Goal: Task Accomplishment & Management: Use online tool/utility

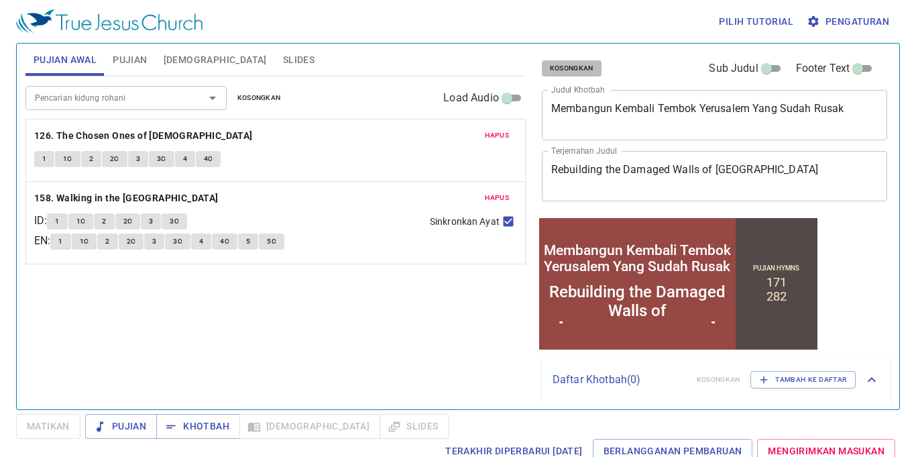
click at [567, 68] on span "Kosongkan" at bounding box center [572, 68] width 44 height 12
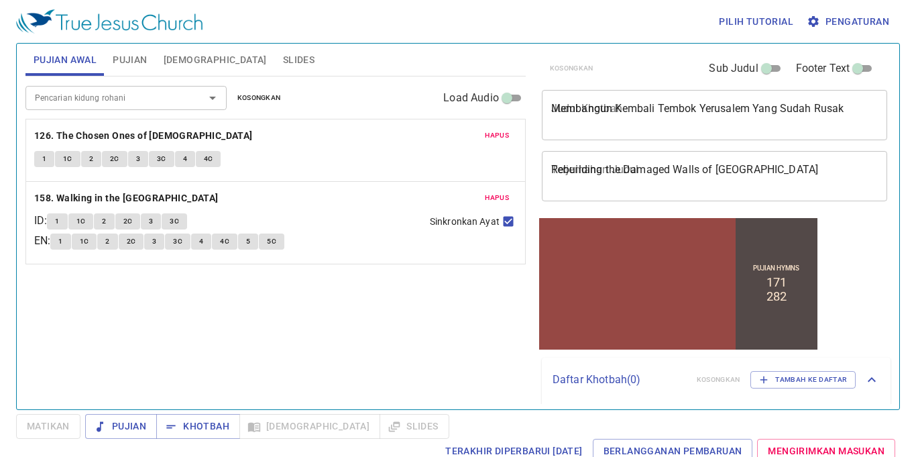
click at [339, 307] on div "Pencarian kidung rohani Pencarian kidung rohani Kosongkan Load Audio Hapus 126.…" at bounding box center [275, 236] width 500 height 321
click at [514, 223] on input "Sinkronkan Ayat" at bounding box center [508, 223] width 17 height 17
checkbox input "false"
drag, startPoint x: 274, startPoint y: 103, endPoint x: 197, endPoint y: 91, distance: 78.0
click at [272, 103] on span "Kosongkan" at bounding box center [259, 98] width 44 height 12
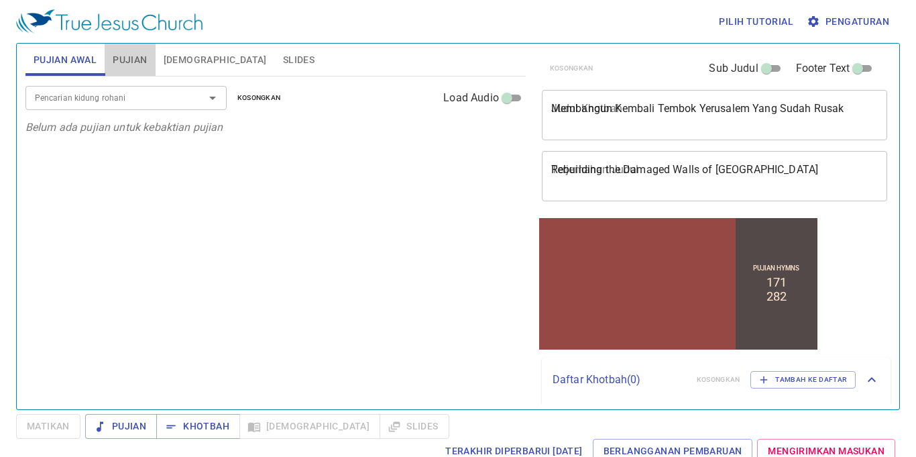
click at [135, 55] on span "Pujian" at bounding box center [130, 60] width 34 height 17
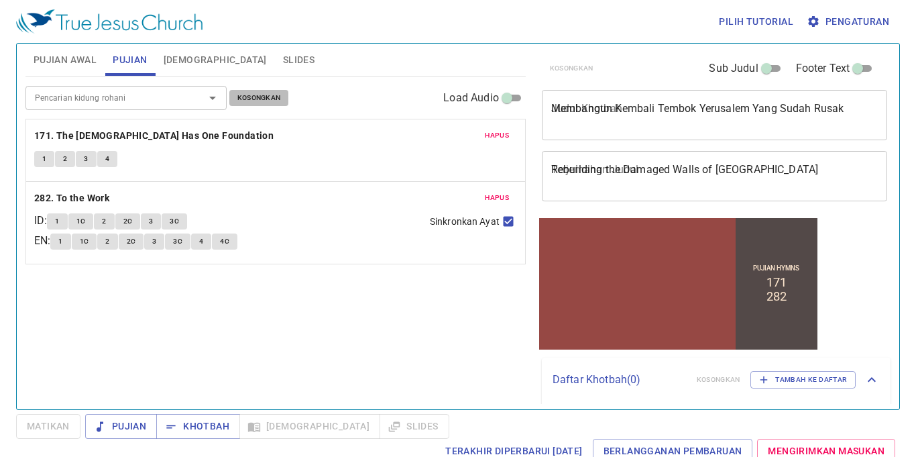
click at [276, 105] on button "Kosongkan" at bounding box center [259, 98] width 60 height 16
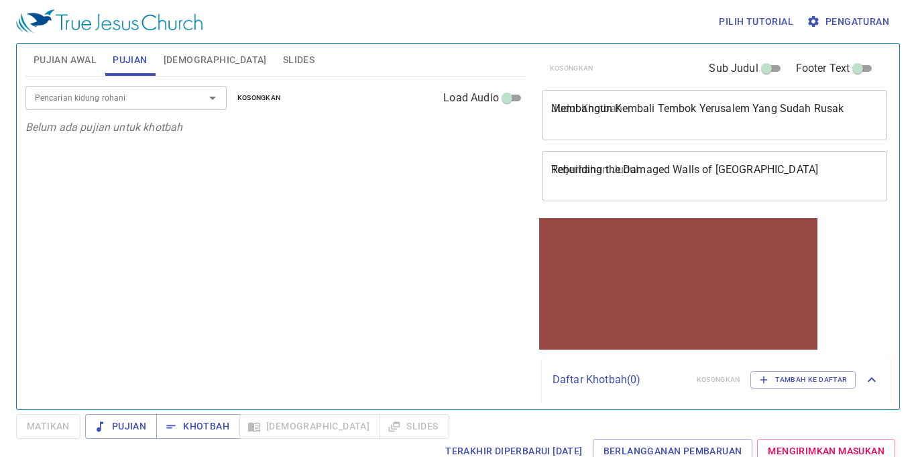
drag, startPoint x: 233, startPoint y: 60, endPoint x: 240, endPoint y: 67, distance: 10.0
click at [283, 59] on span "Slides" at bounding box center [299, 60] width 32 height 17
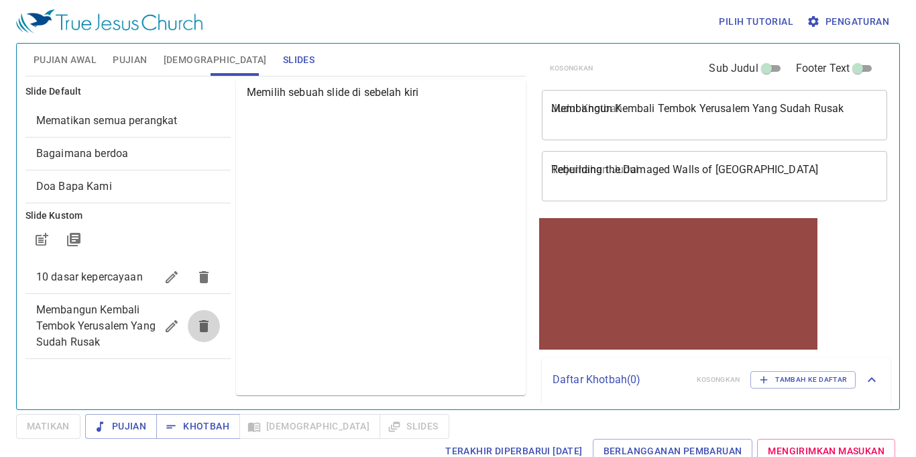
click at [212, 335] on button "button" at bounding box center [204, 326] width 32 height 32
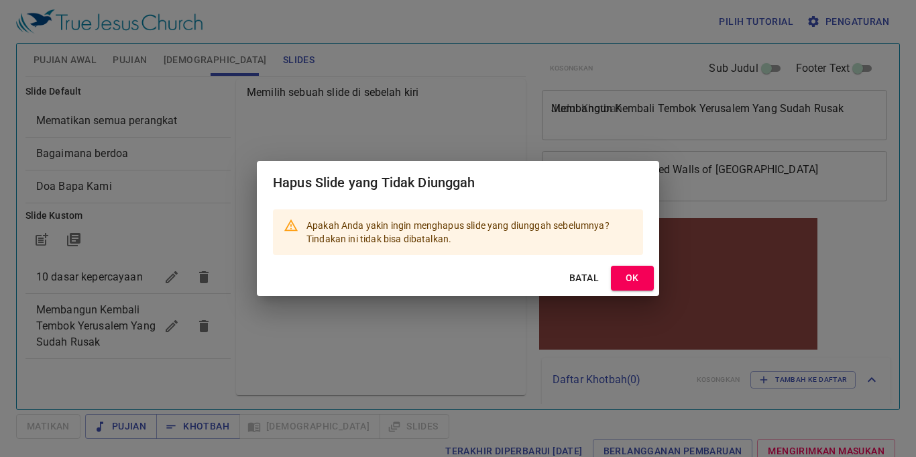
click at [643, 283] on span "OK" at bounding box center [632, 278] width 21 height 17
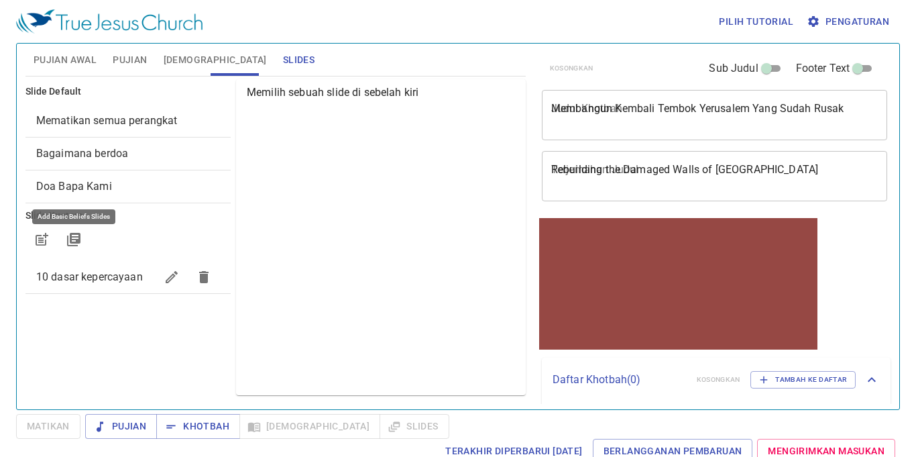
drag, startPoint x: 70, startPoint y: 233, endPoint x: 72, endPoint y: 241, distance: 7.6
click at [68, 235] on icon "button" at bounding box center [74, 239] width 16 height 16
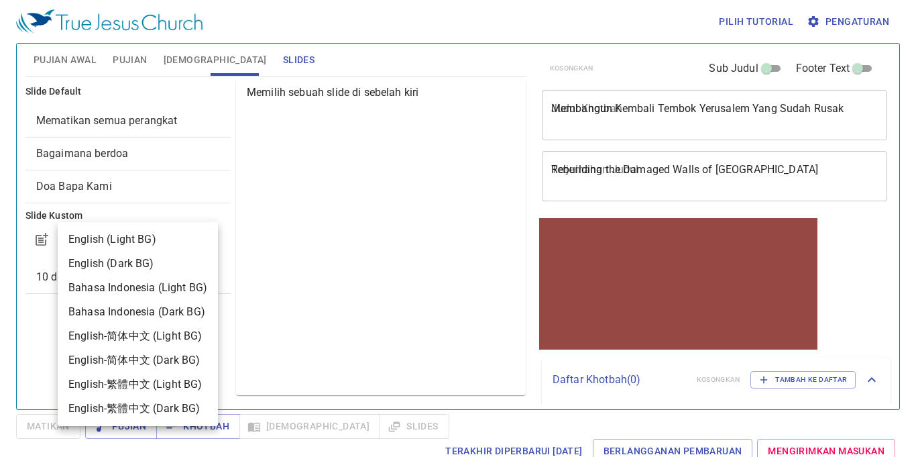
click at [328, 294] on div at bounding box center [458, 228] width 916 height 457
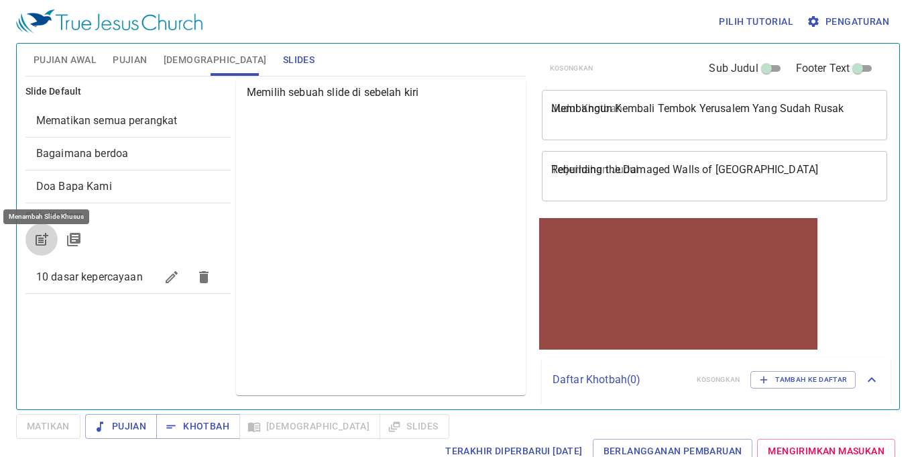
click at [32, 244] on button "button" at bounding box center [41, 239] width 32 height 32
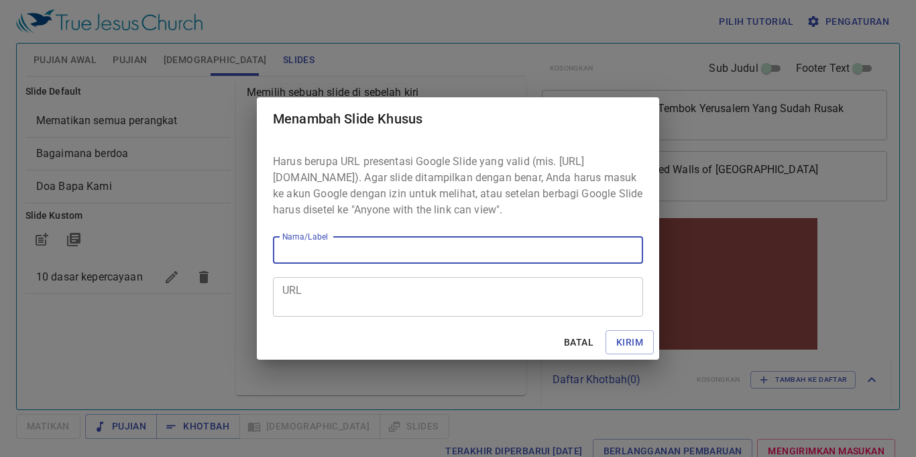
click at [384, 317] on div "URL" at bounding box center [458, 297] width 370 height 40
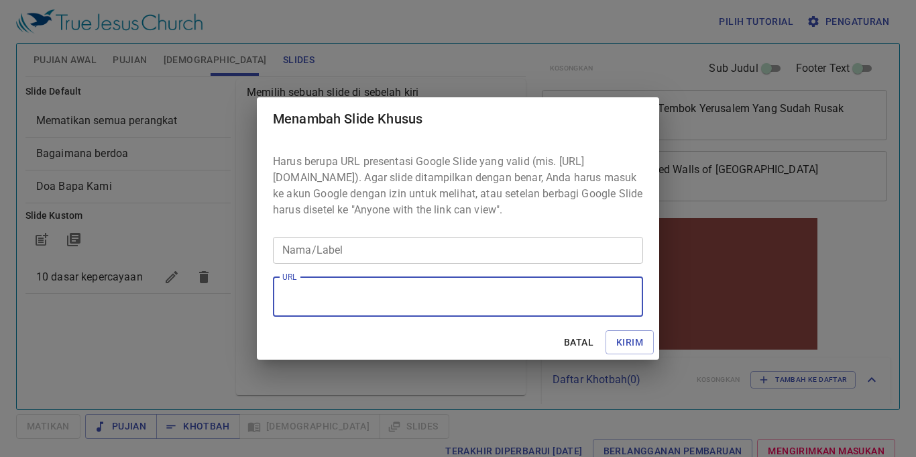
paste textarea "https://docs.google.com/presentation/d/1DY7FexN1iTmUrwWT4R93Nk9ZmEjC6gbE/edit?s…"
type textarea "https://docs.google.com/presentation/d/1DY7FexN1iTmUrwWT4R93Nk9ZmEjC6gbE/edit?s…"
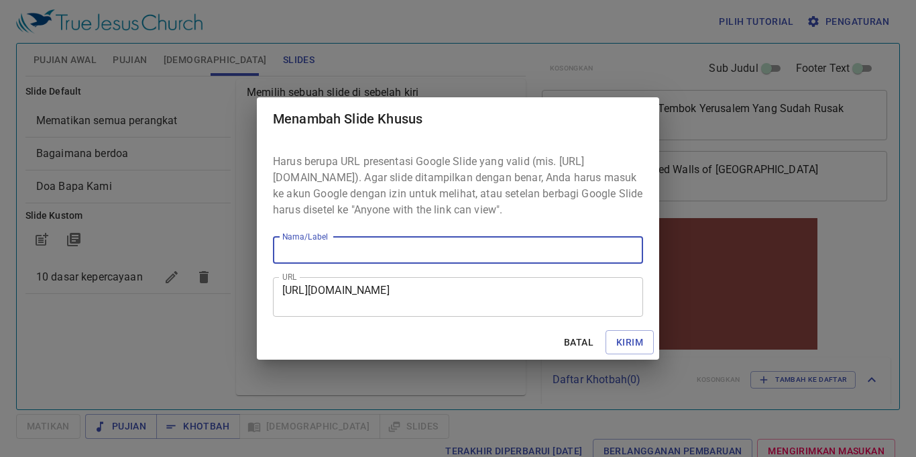
click at [417, 264] on input "Nama/Label" at bounding box center [458, 250] width 370 height 27
type input "kotbhah"
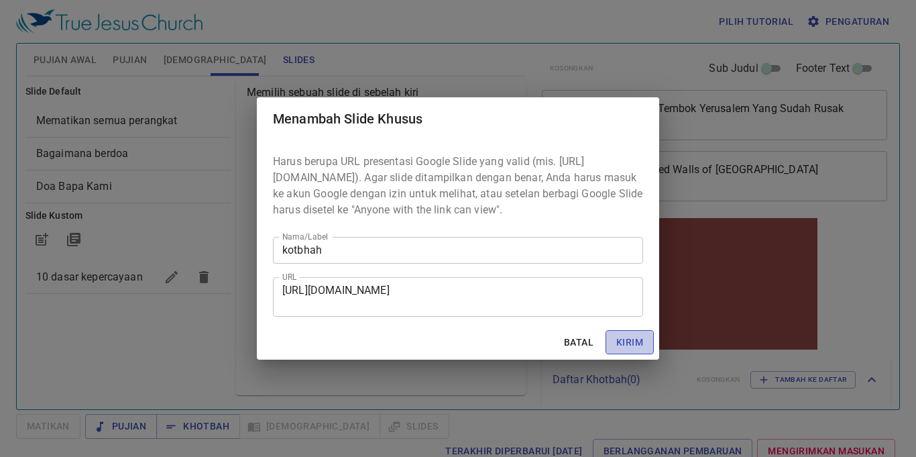
drag, startPoint x: 623, startPoint y: 351, endPoint x: 629, endPoint y: 358, distance: 9.0
click at [624, 351] on span "Kirim" at bounding box center [629, 342] width 27 height 17
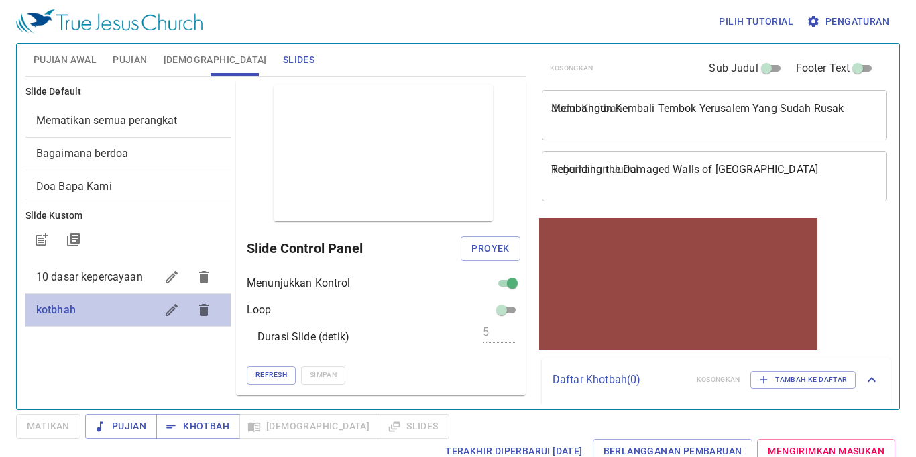
click at [40, 305] on span "kotbhah" at bounding box center [56, 309] width 40 height 13
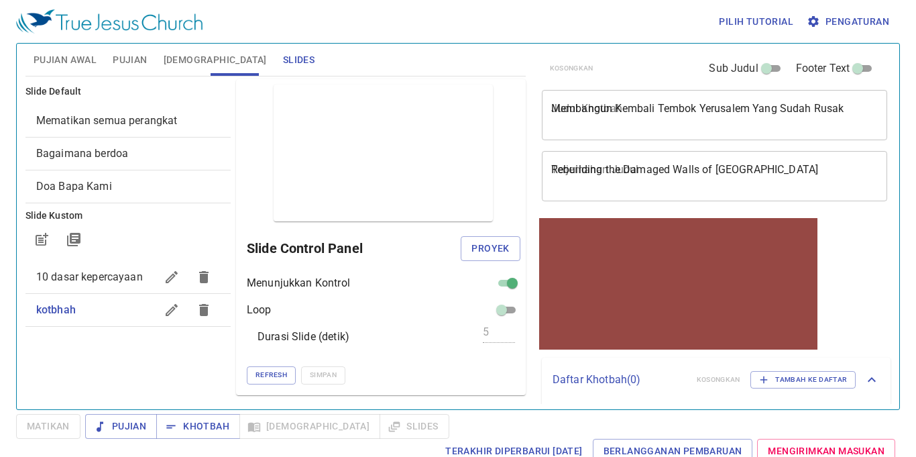
click at [119, 64] on span "Pujian" at bounding box center [130, 60] width 34 height 17
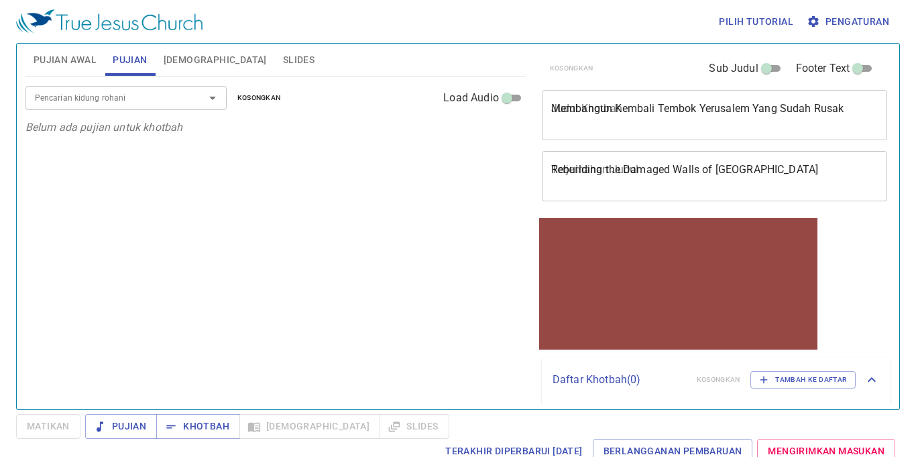
click at [138, 90] on div "Pencarian kidung rohani" at bounding box center [125, 97] width 201 height 23
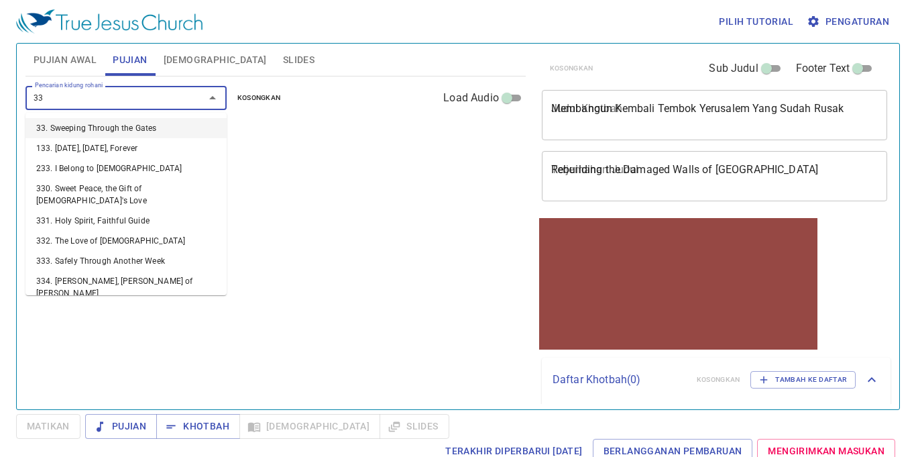
type input "333"
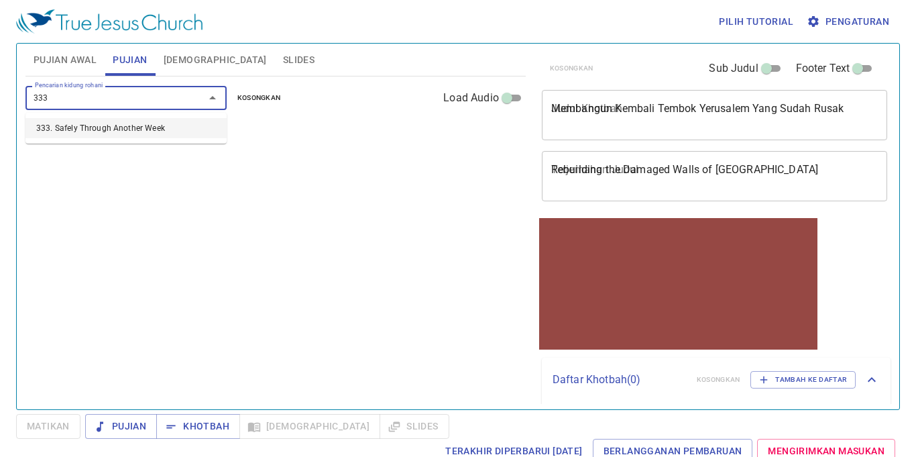
click at [136, 121] on li "333. Safely Through Another Week" at bounding box center [125, 128] width 201 height 20
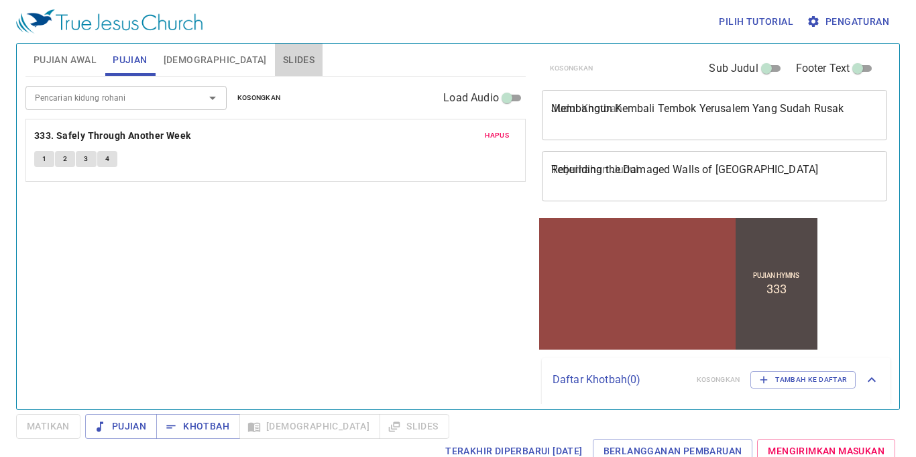
click at [283, 60] on span "Slides" at bounding box center [299, 60] width 32 height 17
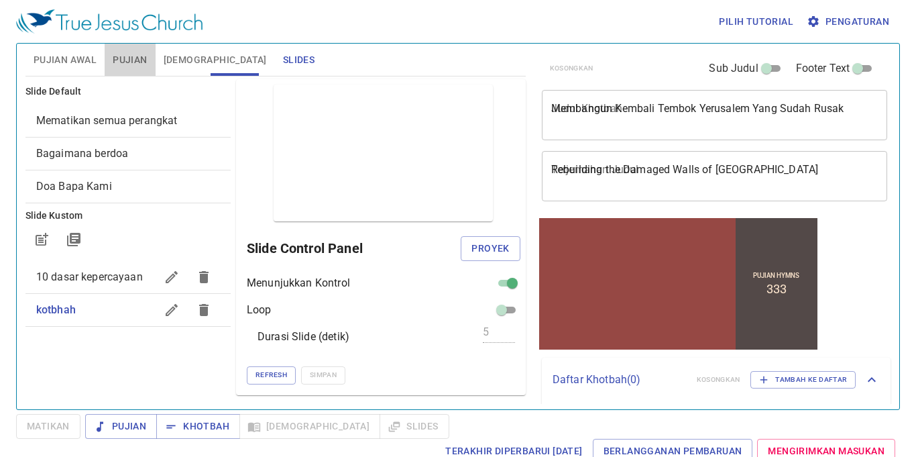
click at [146, 61] on span "Pujian" at bounding box center [130, 60] width 34 height 17
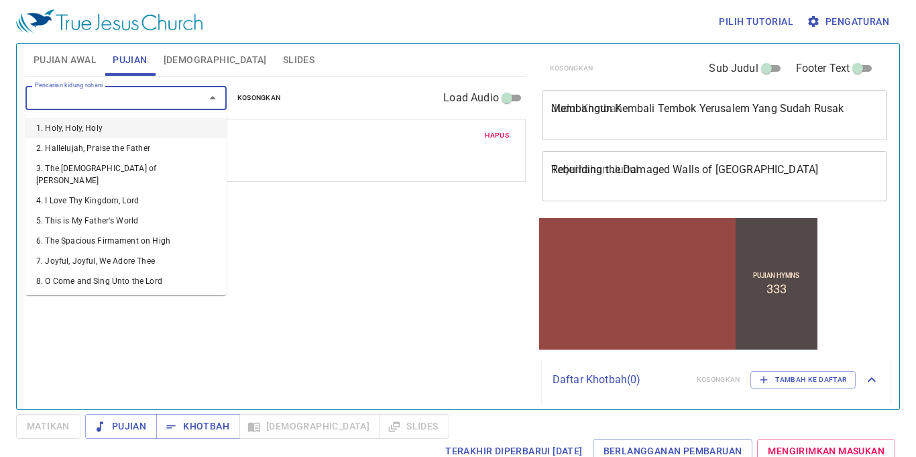
click at [140, 101] on input "Pencarian kidung rohani" at bounding box center [107, 97] width 154 height 15
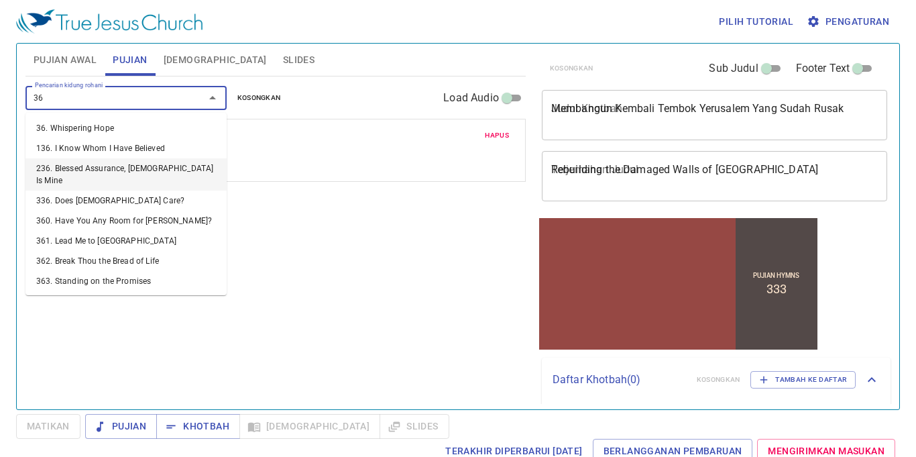
type input "364"
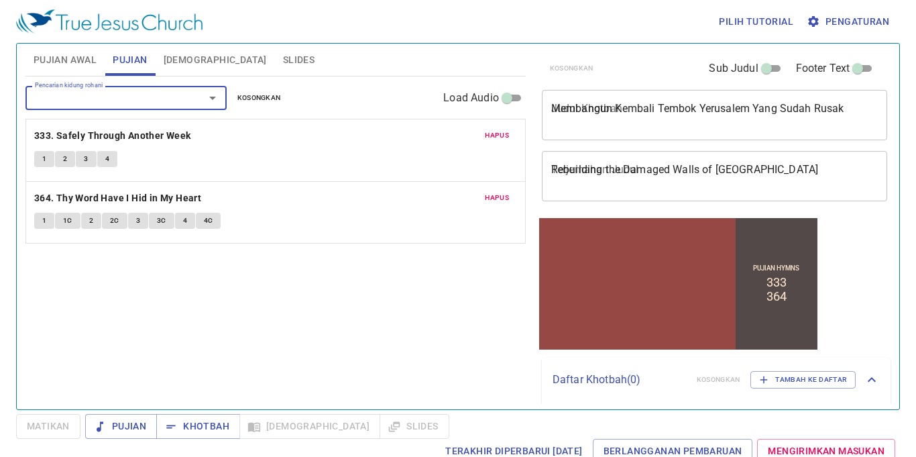
click at [669, 116] on textarea "Membangun Kembali Tembok Yerusalem Yang Sudah Rusak" at bounding box center [714, 114] width 327 height 25
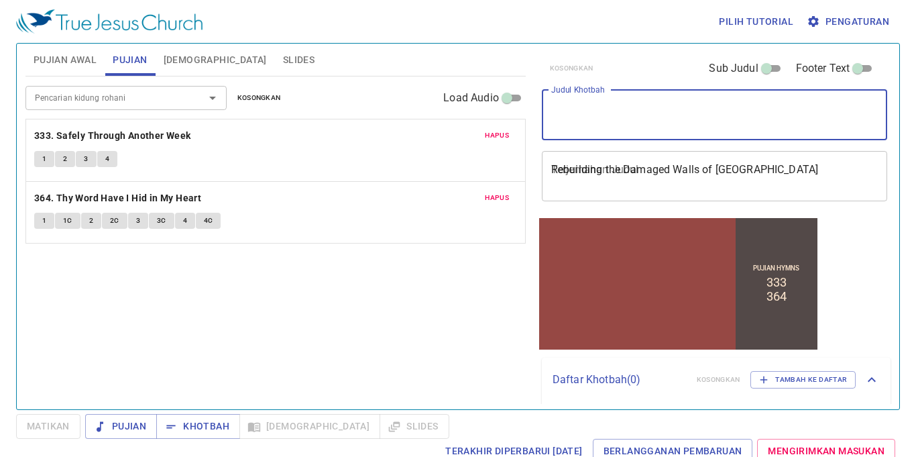
paste textarea "5 Pembaharuan yang Dilakukan Oleh Nehemia"
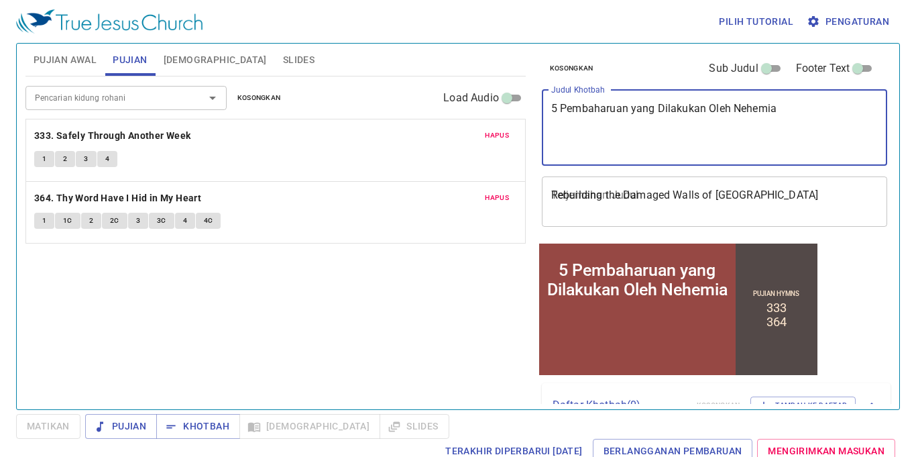
type textarea "5 Pembaharuan yang Dilakukan Oleh Nehemia"
click at [735, 200] on textarea "Rebuilding the Damaged Walls of Jerusalem" at bounding box center [714, 201] width 327 height 25
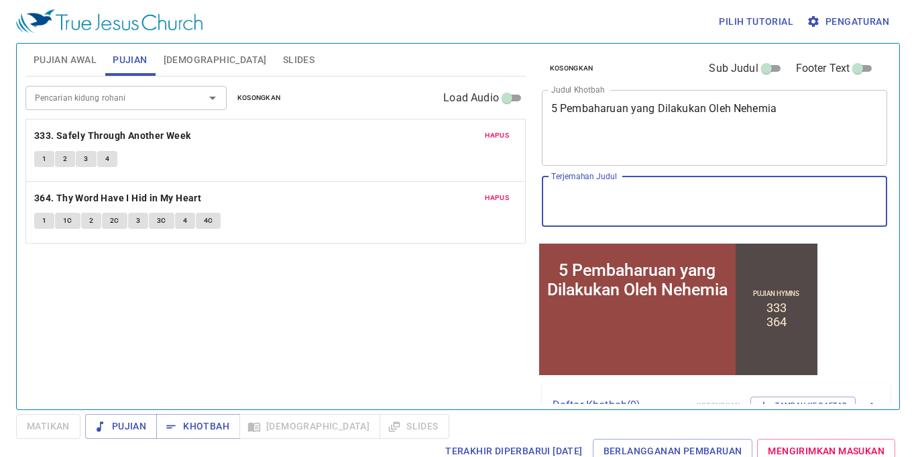
paste textarea "5 Reforms Made by [PERSON_NAME]"
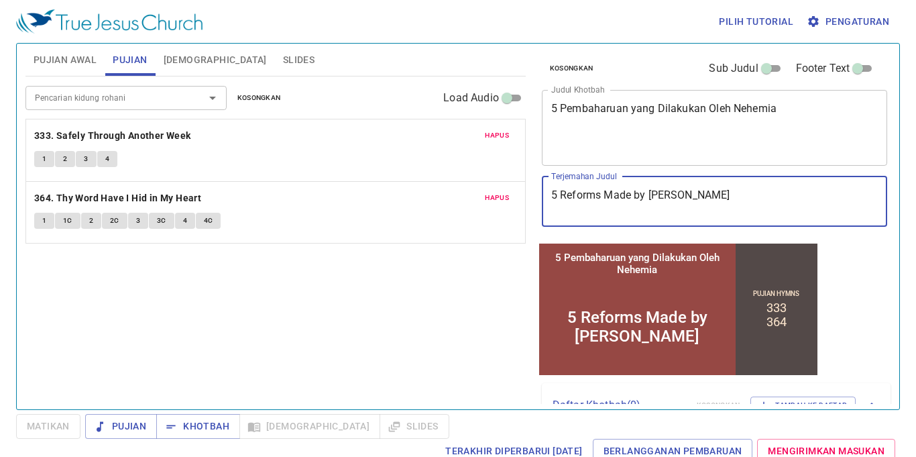
type textarea "5 Reforms Made by [PERSON_NAME]"
click at [60, 59] on span "Pujian Awal" at bounding box center [65, 60] width 63 height 17
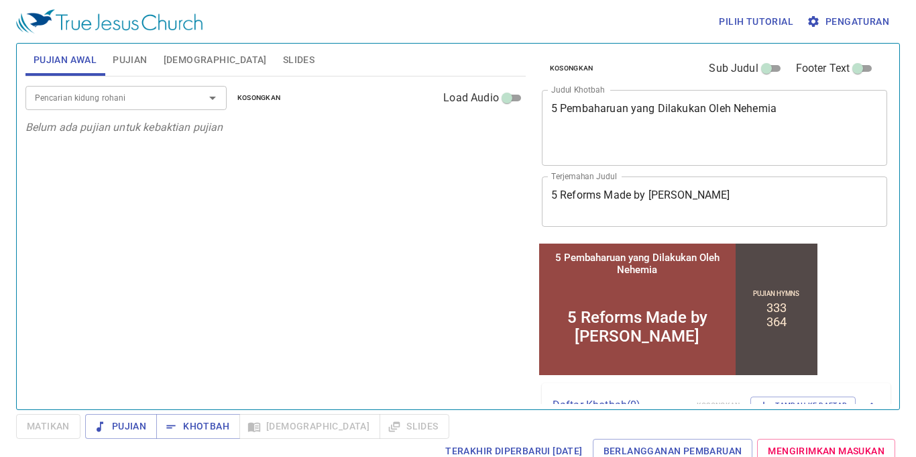
click at [275, 70] on button "Slides" at bounding box center [299, 60] width 48 height 32
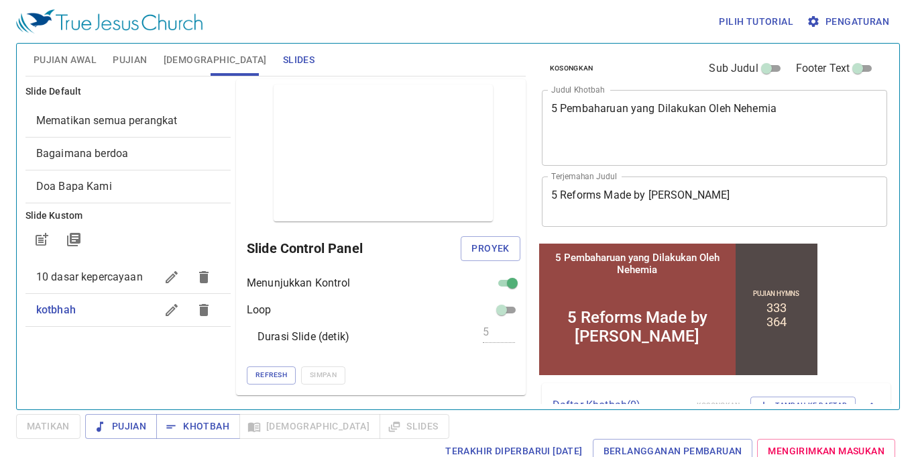
click at [154, 63] on button "Pujian" at bounding box center [130, 60] width 50 height 32
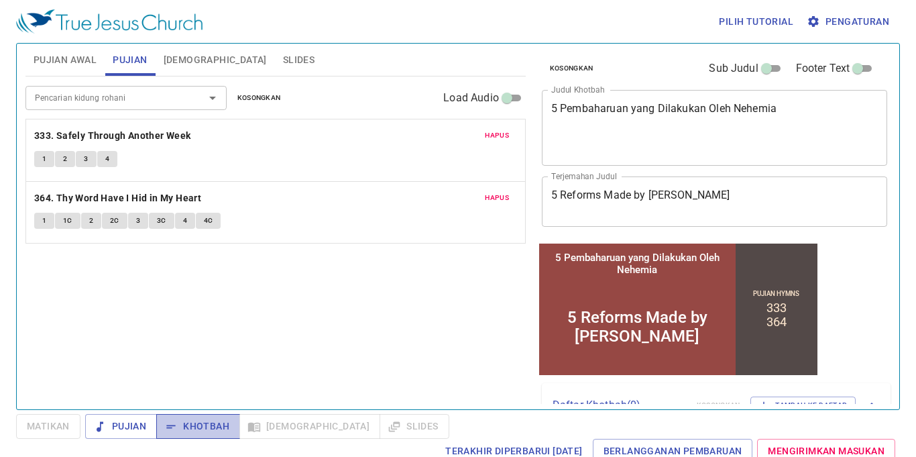
click at [207, 429] on span "Khotbah" at bounding box center [198, 426] width 62 height 17
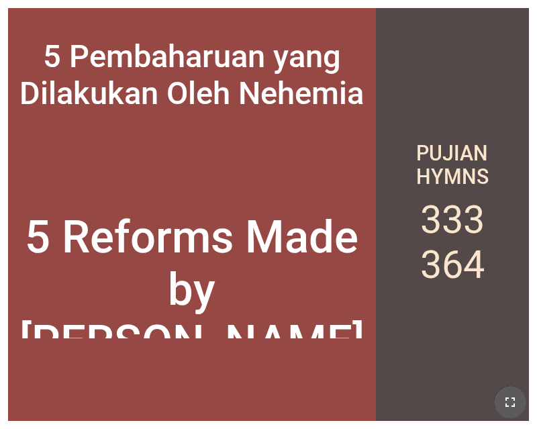
click at [509, 401] on icon "button" at bounding box center [510, 402] width 16 height 16
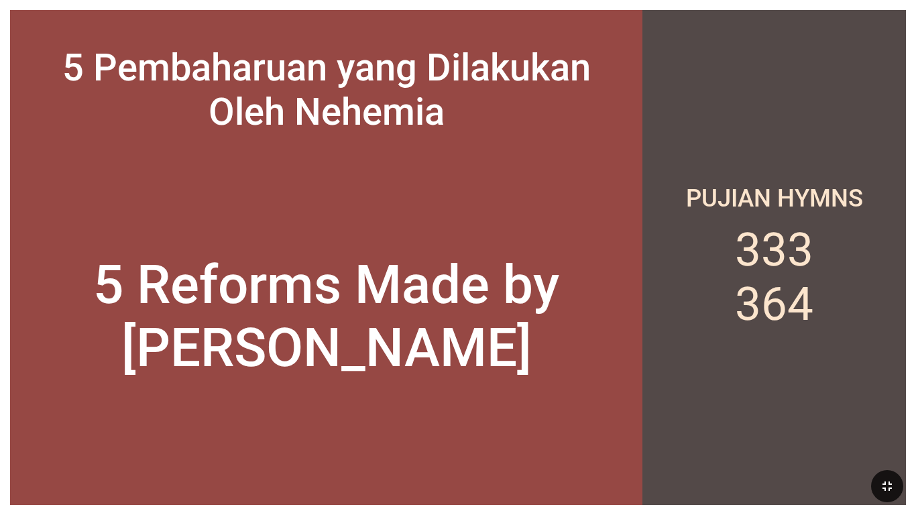
click at [121, 352] on div "5 Reforms Made by [PERSON_NAME]" at bounding box center [326, 317] width 612 height 126
click at [536, 428] on icon "button" at bounding box center [887, 486] width 16 height 16
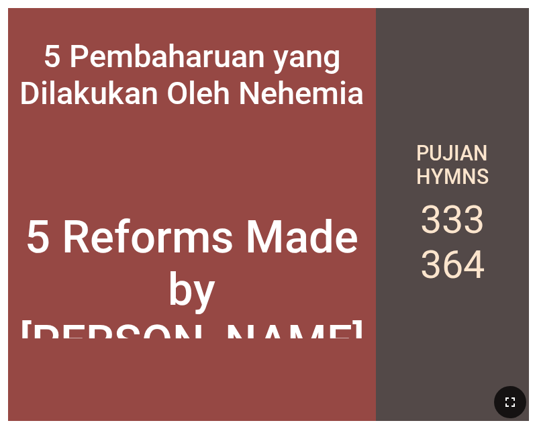
click at [518, 397] on button "button" at bounding box center [510, 402] width 32 height 32
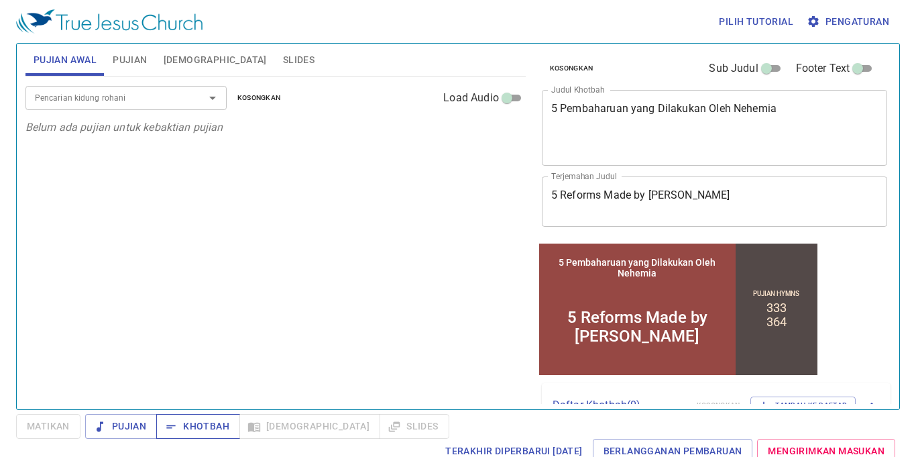
click at [201, 424] on span "Khotbah" at bounding box center [198, 426] width 62 height 17
click at [468, 321] on div "Pencarian kidung rohani Pencarian kidung rohani Kosongkan Load Audio Belum ada …" at bounding box center [275, 236] width 500 height 321
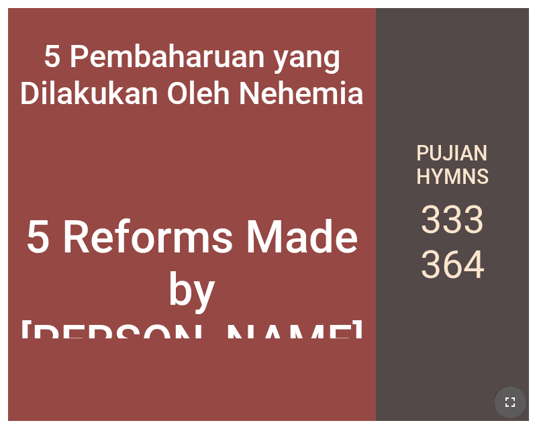
click at [518, 395] on button "button" at bounding box center [510, 402] width 32 height 32
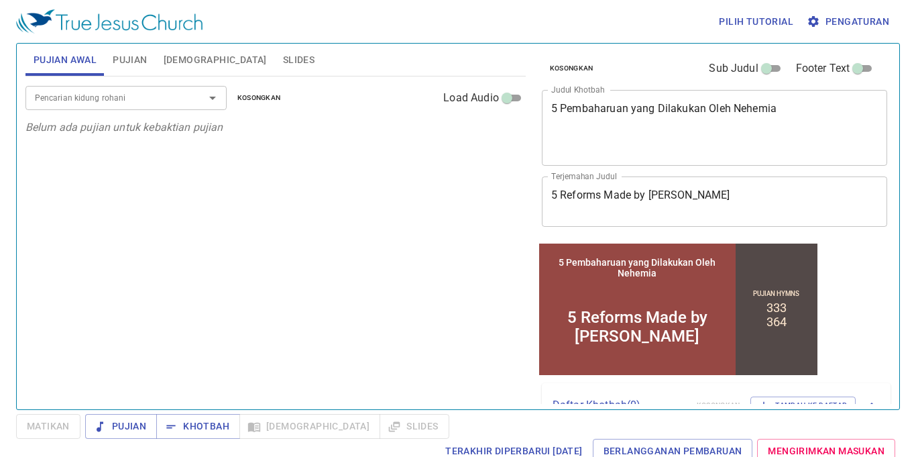
click at [428, 356] on div "Pencarian kidung rohani Pencarian kidung rohani Kosongkan Load Audio Belum ada …" at bounding box center [275, 236] width 500 height 321
click at [205, 425] on span "Khotbah" at bounding box center [198, 426] width 62 height 17
drag, startPoint x: 151, startPoint y: 111, endPoint x: 158, endPoint y: 104, distance: 9.5
click at [154, 107] on div "Pencarian kidung rohani Pencarian kidung rohani Kosongkan Load Audio" at bounding box center [275, 97] width 500 height 43
click at [159, 103] on input "Pencarian kidung rohani" at bounding box center [107, 97] width 154 height 15
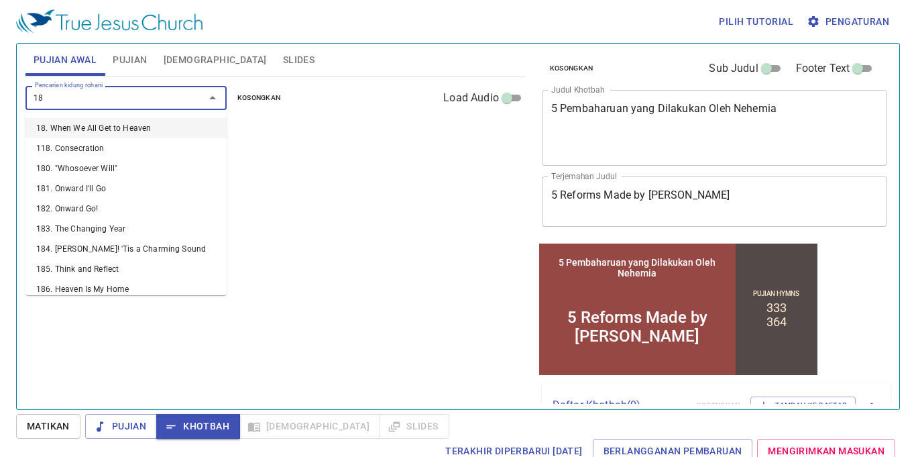
type input "184"
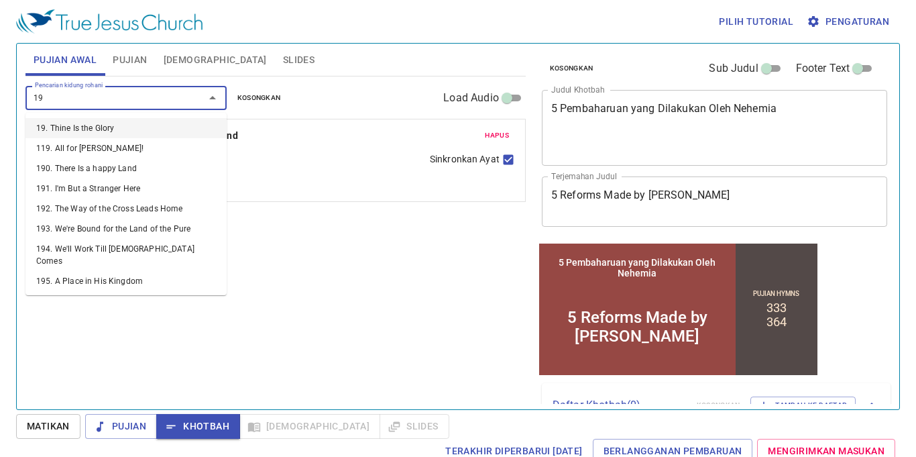
type input "190"
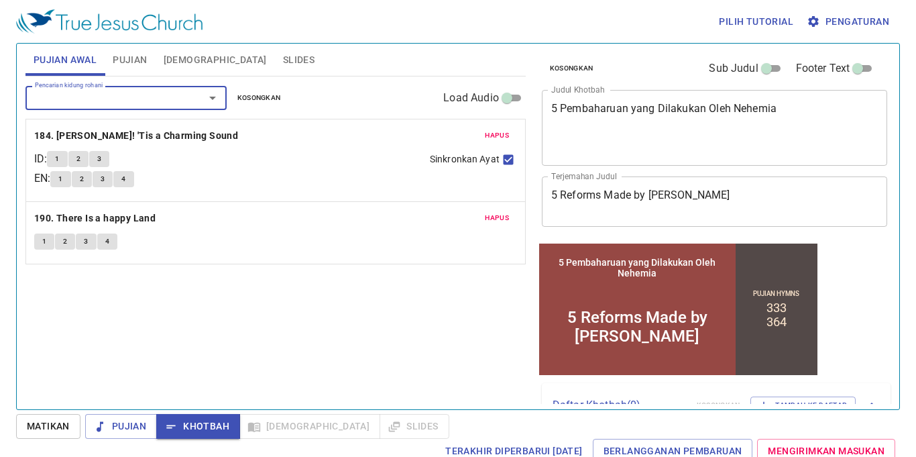
click at [203, 100] on div at bounding box center [203, 98] width 35 height 19
click at [211, 105] on icon "Open" at bounding box center [213, 98] width 16 height 16
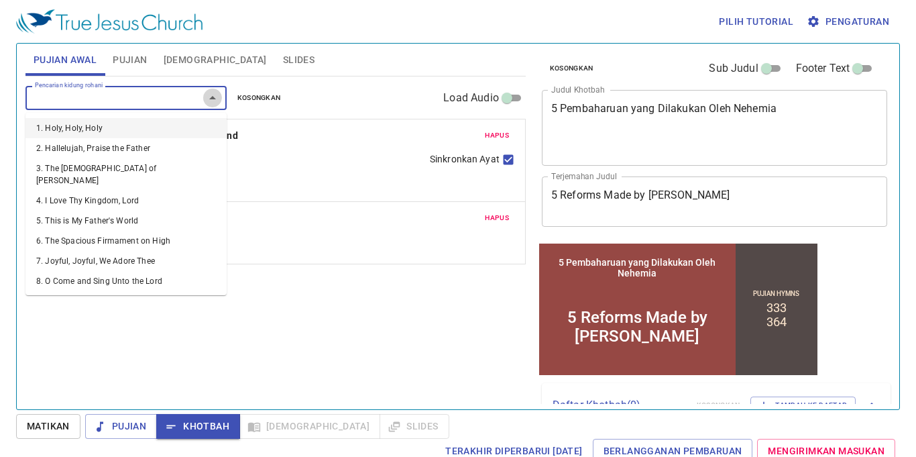
click at [211, 105] on icon "Close" at bounding box center [213, 98] width 16 height 16
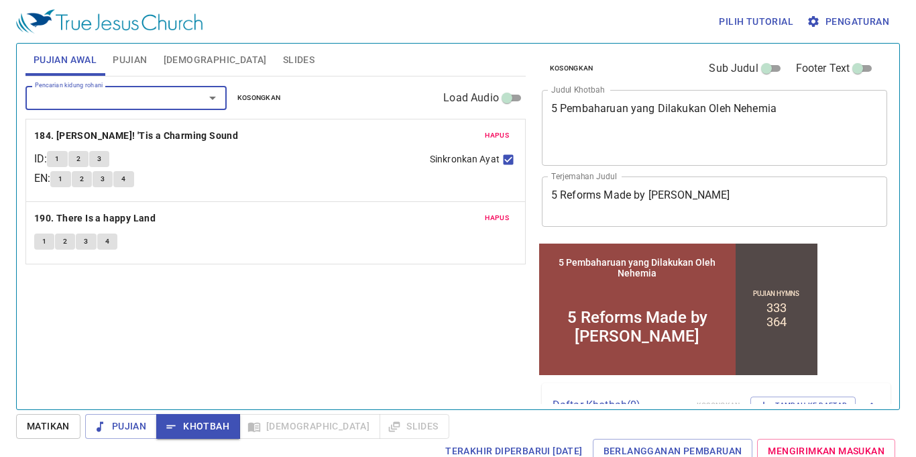
click at [609, 132] on textarea "5 Pembaharuan yang Dilakukan Oleh Nehemia" at bounding box center [714, 127] width 327 height 51
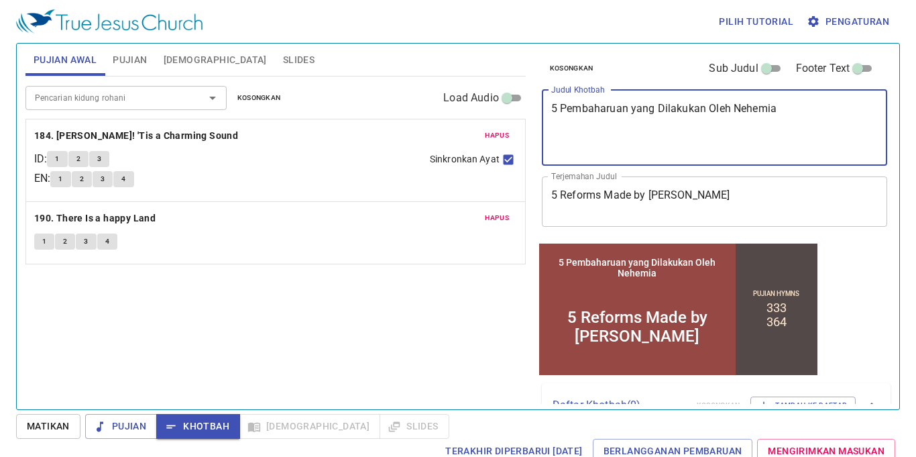
click at [624, 154] on div "5 Pembaharuan yang Dilakukan Oleh Nehemia x Judul Khotbah" at bounding box center [715, 128] width 346 height 76
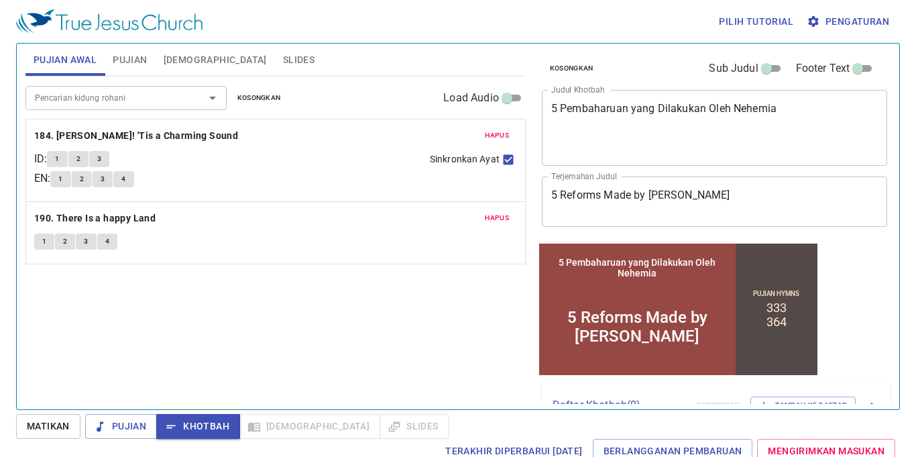
drag, startPoint x: 624, startPoint y: 154, endPoint x: 615, endPoint y: 146, distance: 11.4
click at [619, 149] on div "5 Pembaharuan yang Dilakukan Oleh Nehemia x Judul Khotbah" at bounding box center [715, 128] width 346 height 76
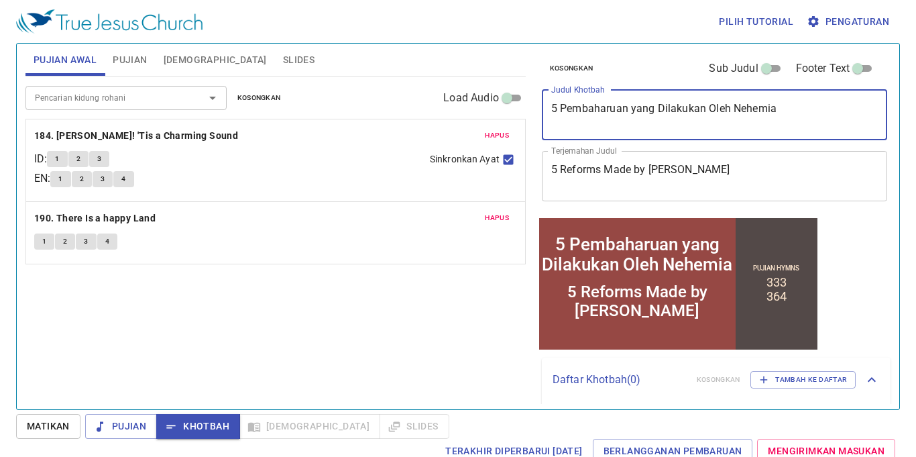
type textarea "5 Pembaharuan yang Dilakukan Oleh Nehemia"
click at [124, 46] on button "Pujian" at bounding box center [130, 60] width 50 height 32
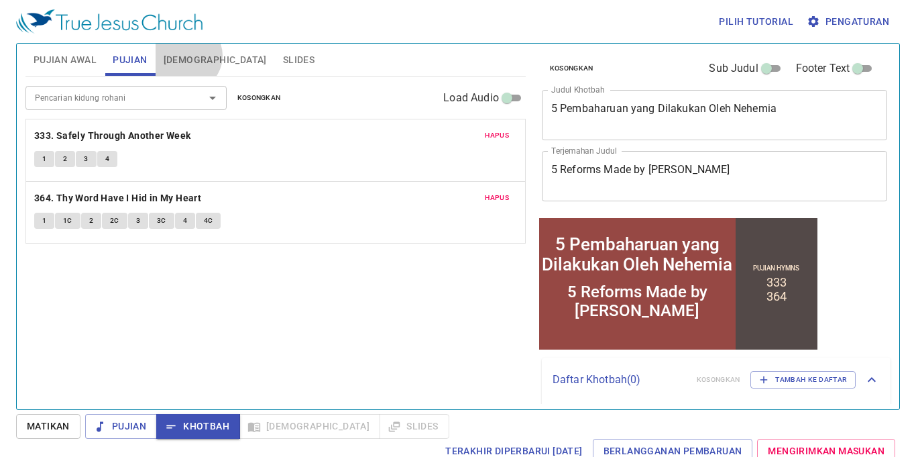
click at [186, 56] on span "[DEMOGRAPHIC_DATA]" at bounding box center [215, 60] width 103 height 17
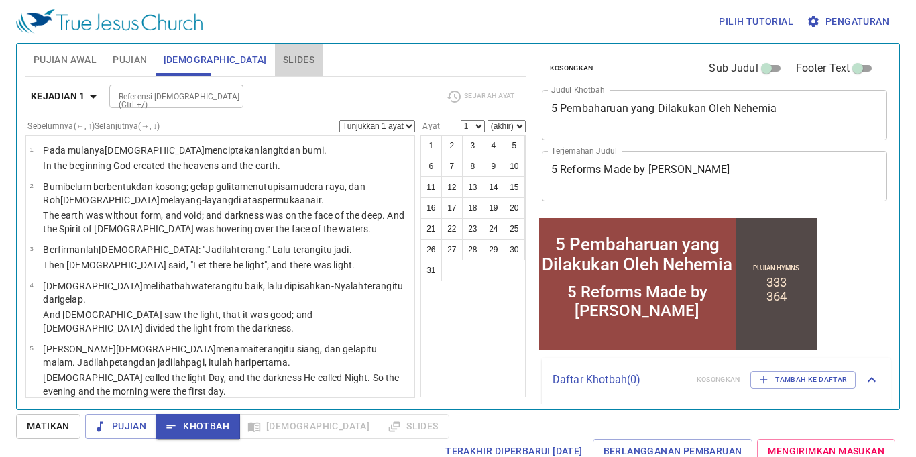
click at [283, 58] on span "Slides" at bounding box center [299, 60] width 32 height 17
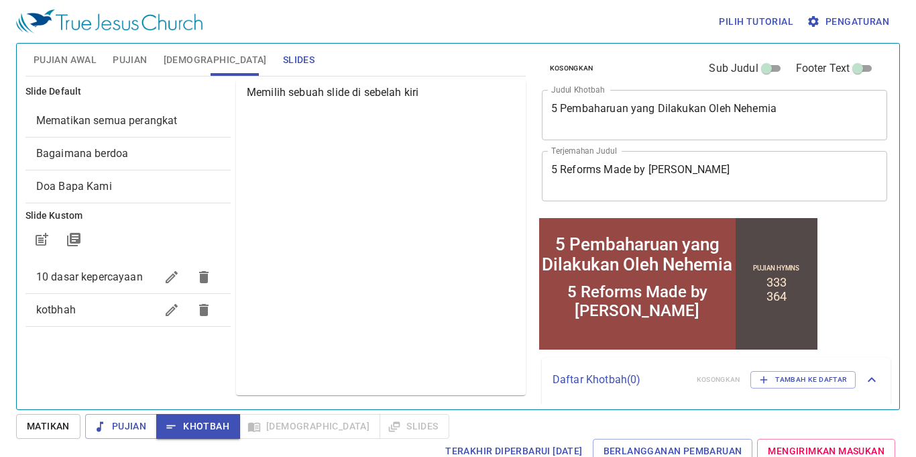
click at [121, 312] on span "kotbhah" at bounding box center [95, 310] width 119 height 16
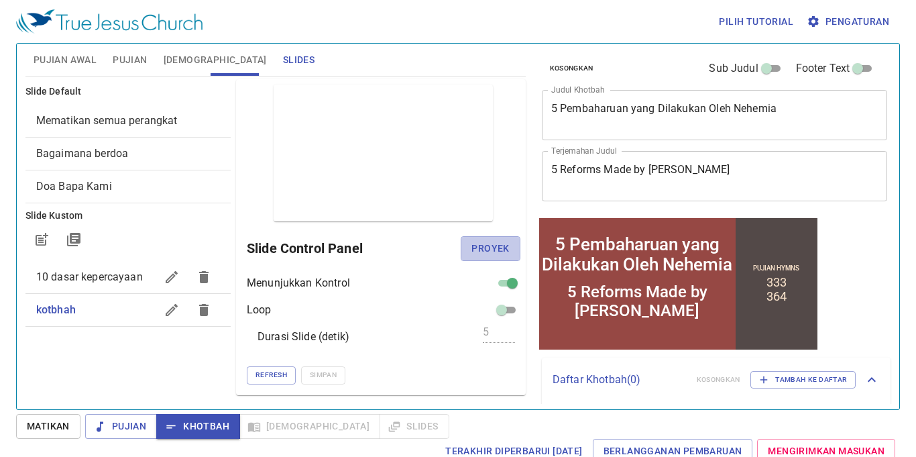
click at [503, 247] on span "Proyek" at bounding box center [491, 248] width 38 height 17
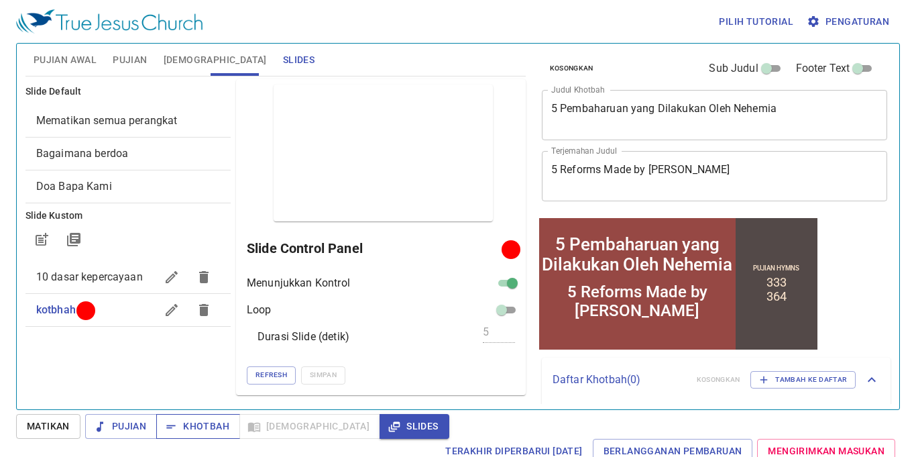
click at [221, 423] on span "Khotbah" at bounding box center [198, 426] width 62 height 17
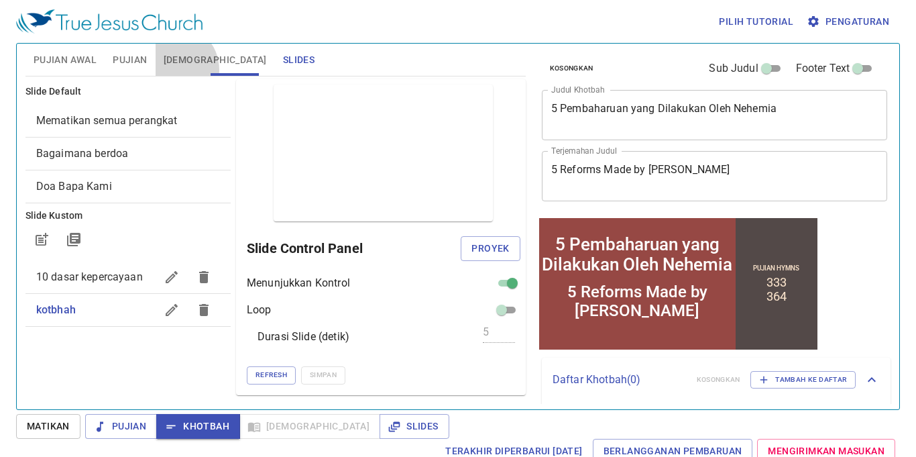
click at [174, 72] on button "[DEMOGRAPHIC_DATA]" at bounding box center [215, 60] width 119 height 32
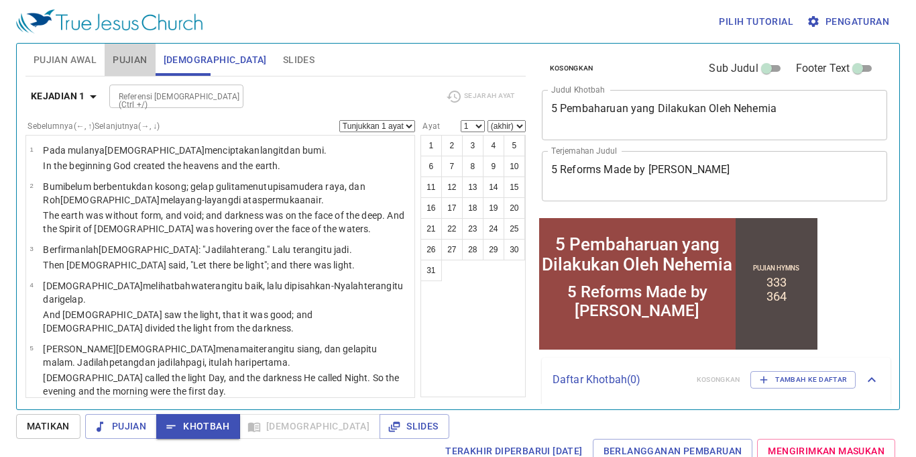
click at [114, 56] on span "Pujian" at bounding box center [130, 60] width 34 height 17
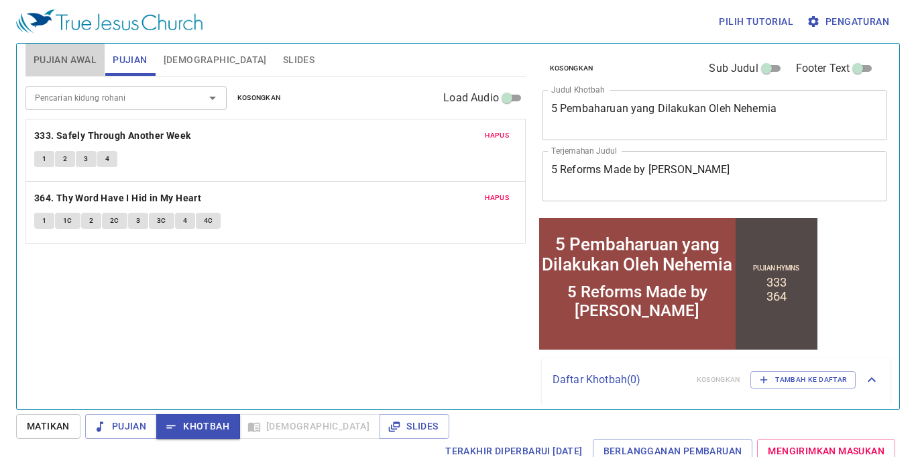
drag, startPoint x: 70, startPoint y: 72, endPoint x: 64, endPoint y: 79, distance: 10.0
click at [64, 79] on div "Pujian Awal Pujian Alkitab Slides Pencarian kidung rohani Pencarian kidung roha…" at bounding box center [275, 221] width 511 height 366
click at [59, 62] on span "Pujian Awal" at bounding box center [65, 60] width 63 height 17
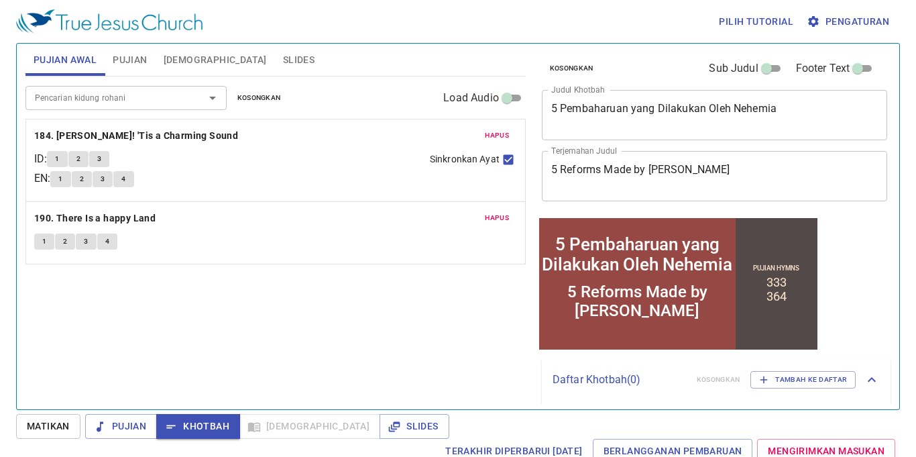
click at [348, 313] on div "Pencarian kidung rohani Pencarian kidung rohani Kosongkan Load Audio Hapus 184.…" at bounding box center [275, 236] width 500 height 321
click at [135, 138] on b "184. [PERSON_NAME]! 'Tis a Charming Sound" at bounding box center [136, 135] width 204 height 17
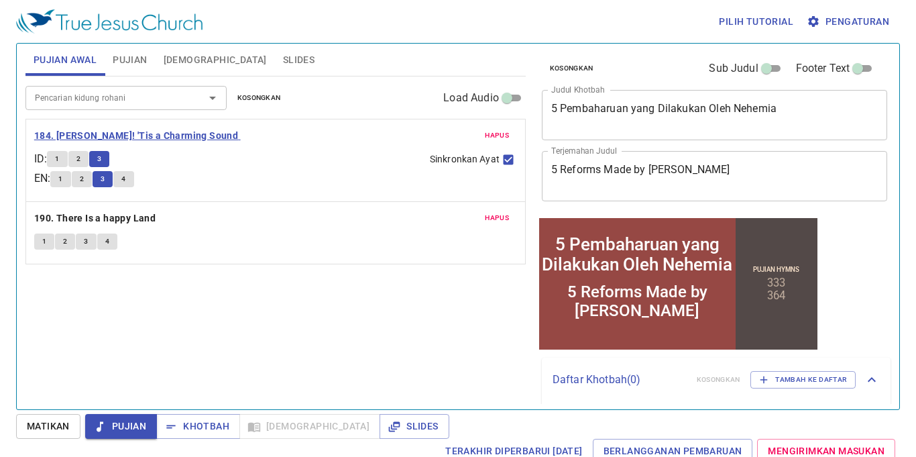
click at [178, 138] on b "184. [PERSON_NAME]! 'Tis a Charming Sound" at bounding box center [136, 135] width 204 height 17
click at [143, 221] on b "190. There Is a happy Land" at bounding box center [94, 218] width 121 height 17
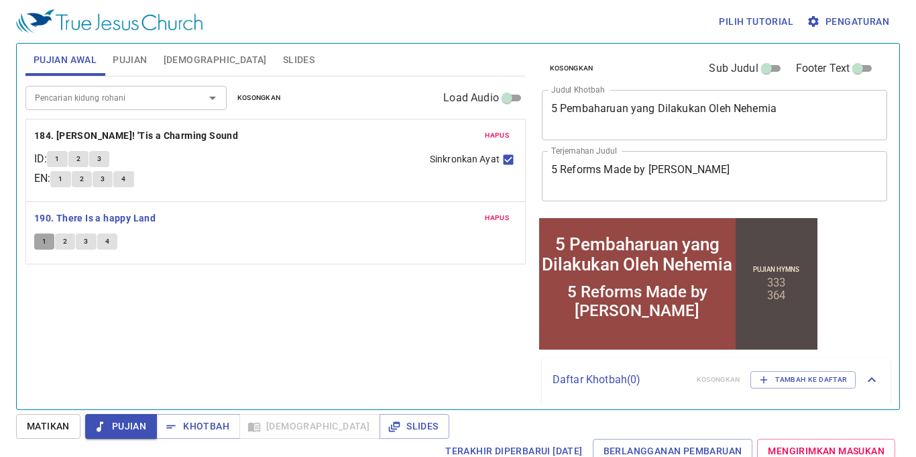
click at [45, 238] on span "1" at bounding box center [44, 241] width 4 height 12
click at [153, 213] on b "190. There Is a happy Land" at bounding box center [94, 218] width 121 height 17
click at [131, 62] on span "Pujian" at bounding box center [130, 60] width 34 height 17
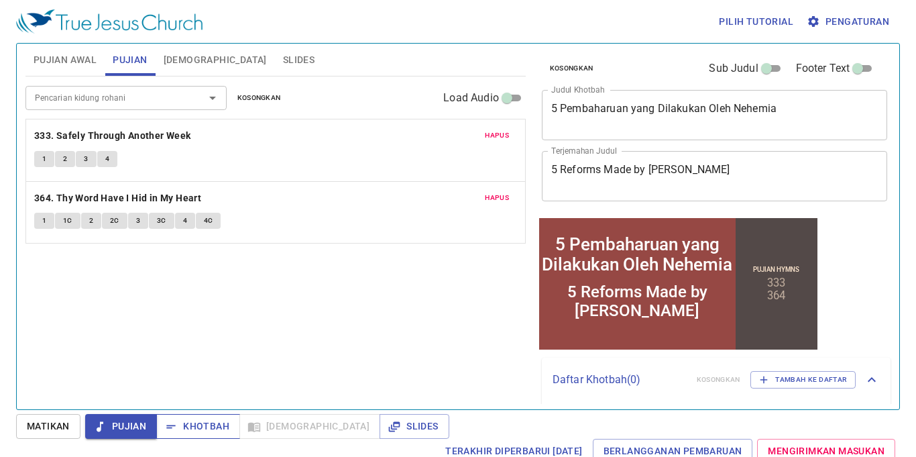
click at [215, 425] on span "Khotbah" at bounding box center [198, 426] width 62 height 17
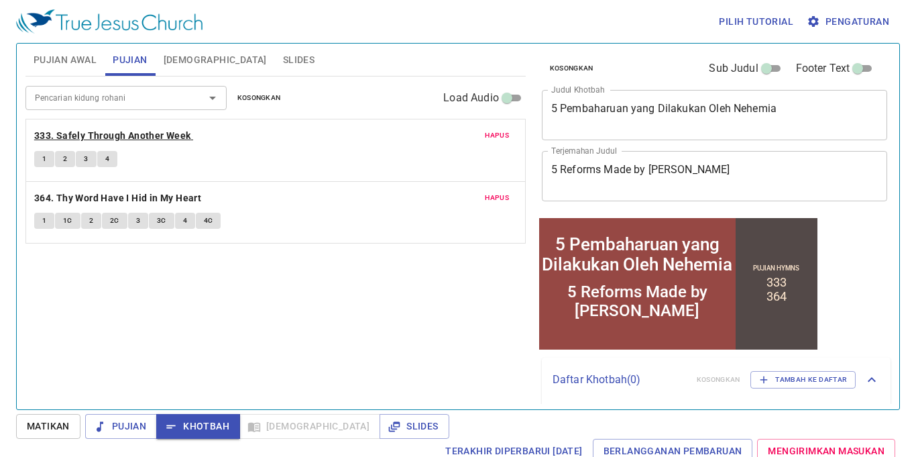
click at [163, 141] on b "333. Safely Through Another Week" at bounding box center [112, 135] width 157 height 17
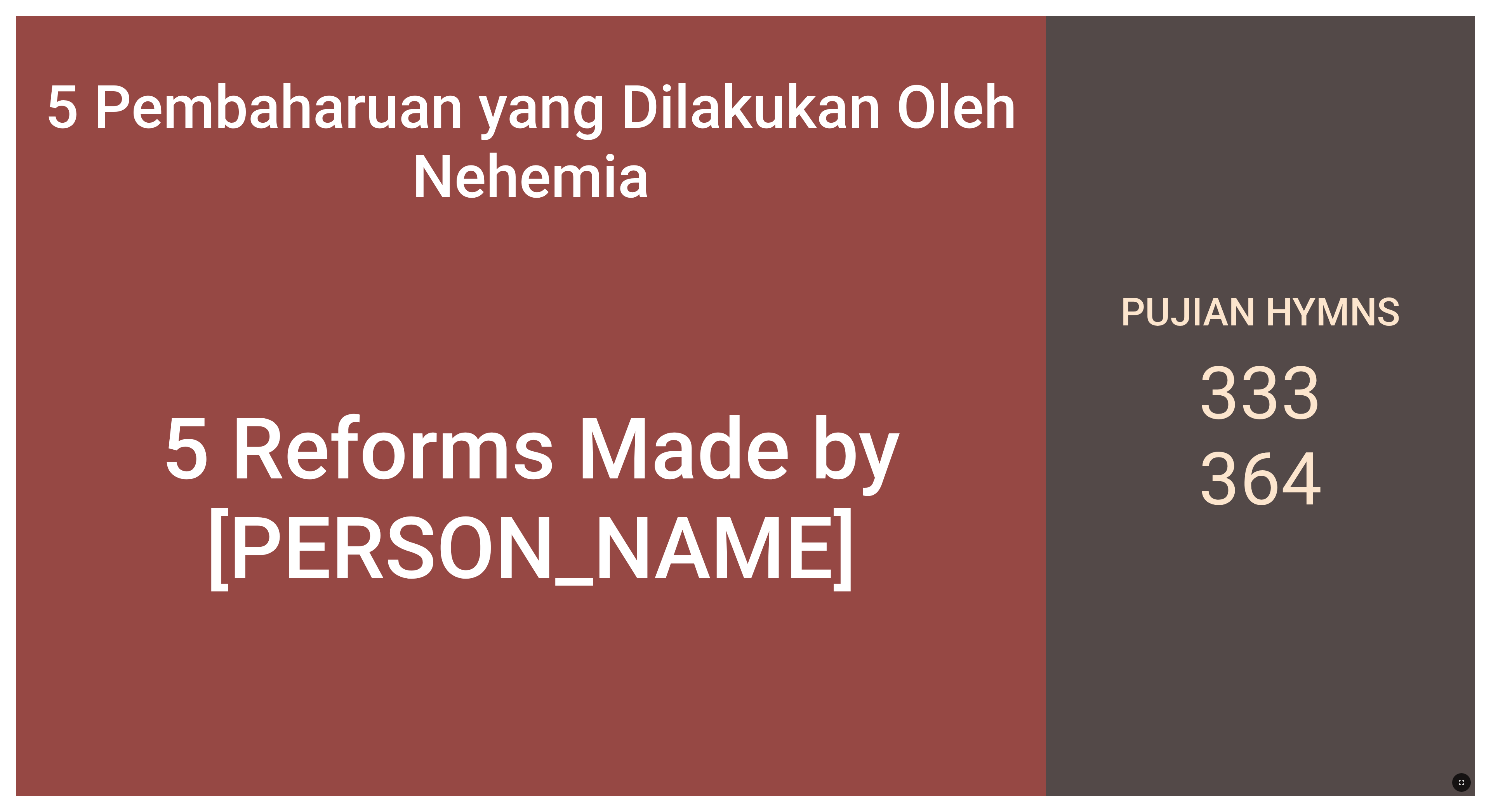
click at [310, 248] on icon "button" at bounding box center [1461, 782] width 9 height 9
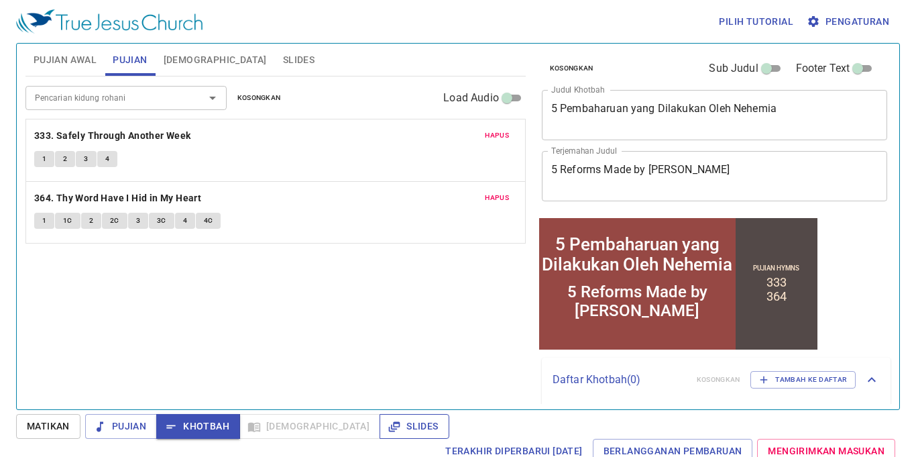
click at [380, 435] on button "Slides" at bounding box center [414, 426] width 69 height 25
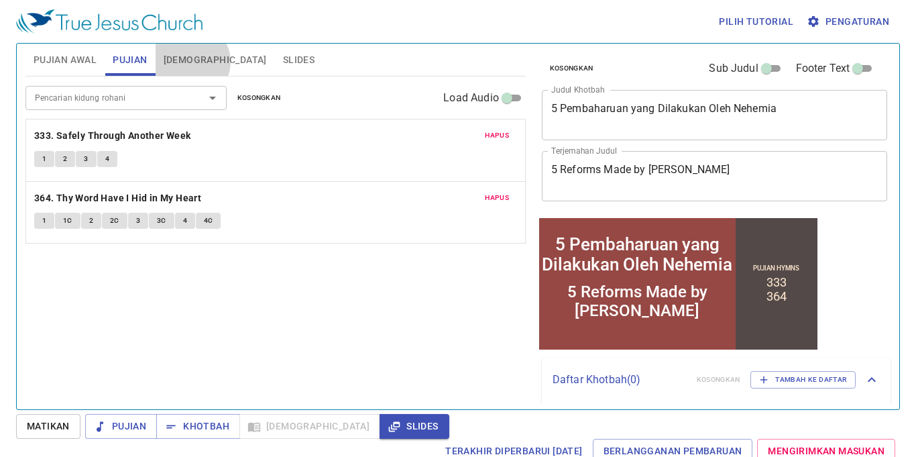
click at [191, 62] on span "[DEMOGRAPHIC_DATA]" at bounding box center [215, 60] width 103 height 17
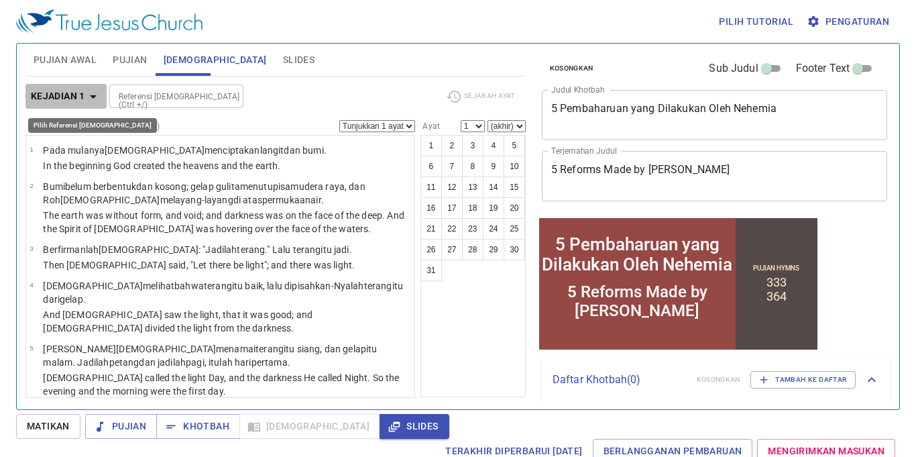
click at [68, 91] on b "Kejadian 1" at bounding box center [58, 96] width 54 height 17
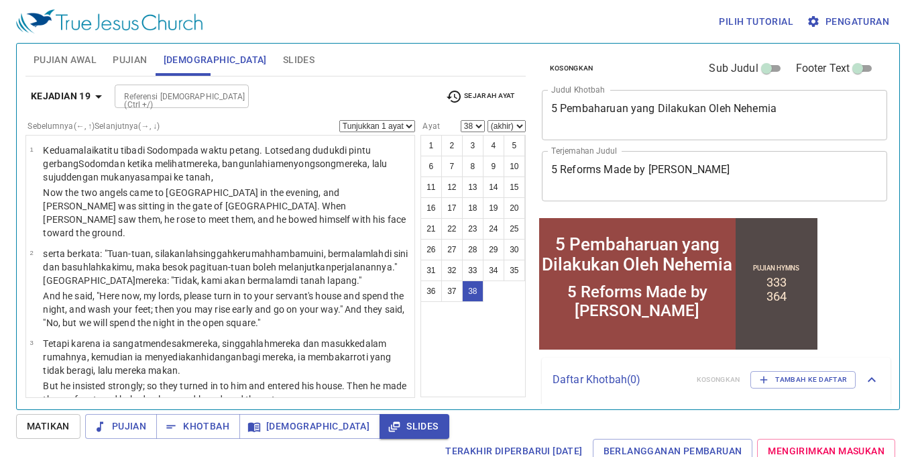
scroll to position [2496, 0]
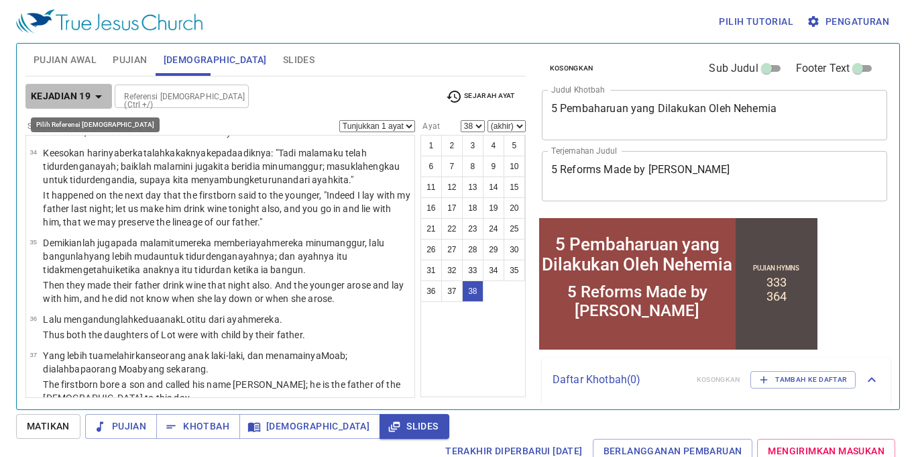
click at [93, 89] on icon "button" at bounding box center [99, 97] width 16 height 16
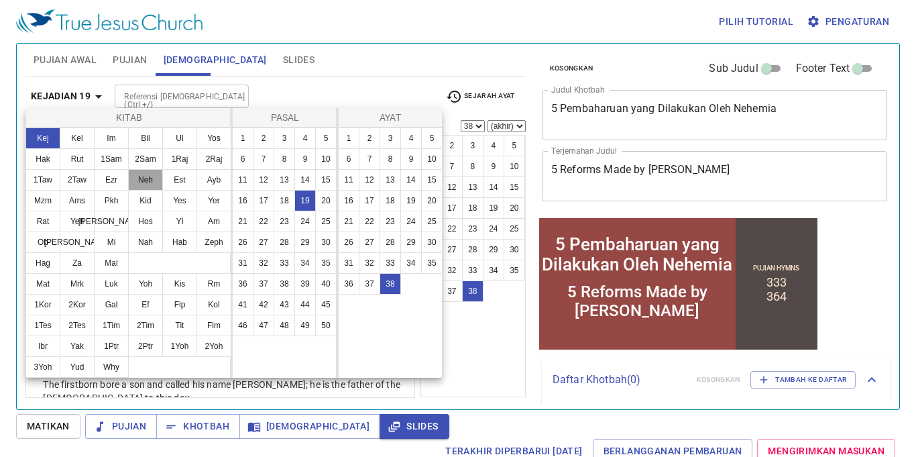
click at [158, 182] on button "Neh" at bounding box center [145, 179] width 35 height 21
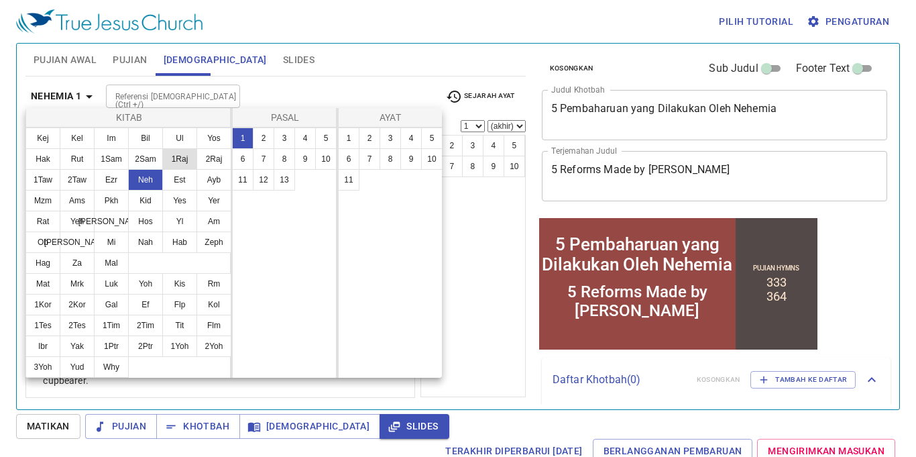
scroll to position [0, 0]
click at [290, 180] on button "13" at bounding box center [284, 179] width 21 height 21
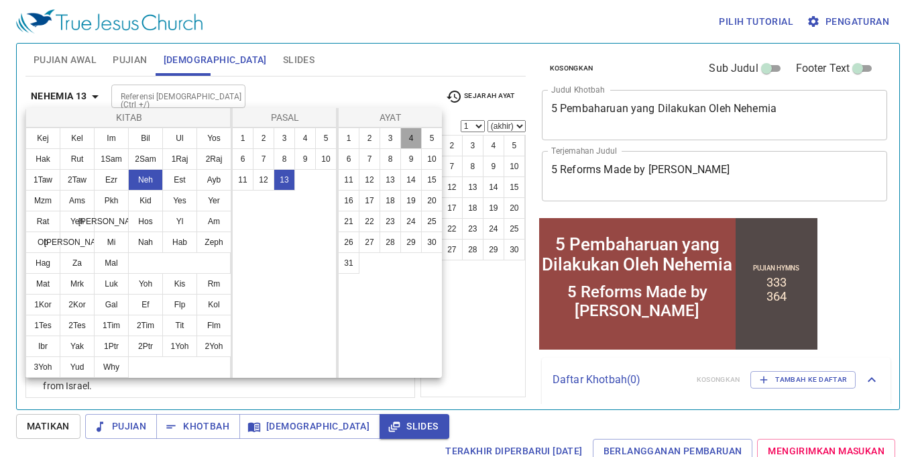
click at [414, 135] on button "4" at bounding box center [410, 137] width 21 height 21
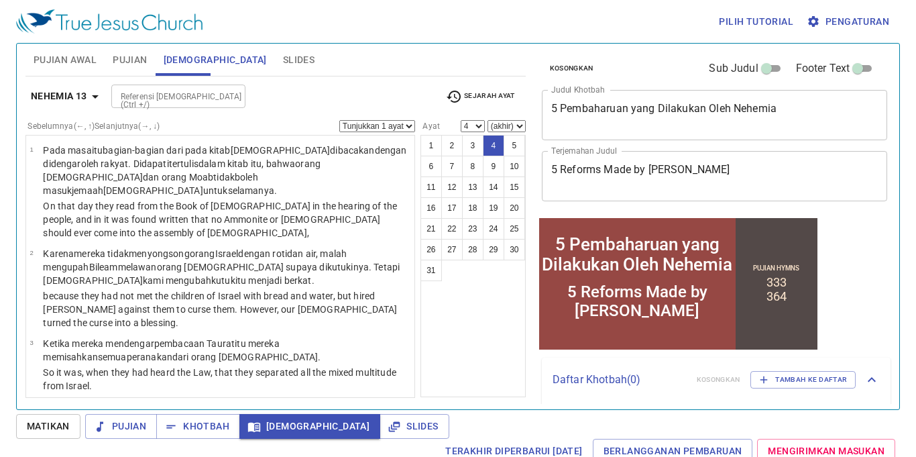
scroll to position [136, 0]
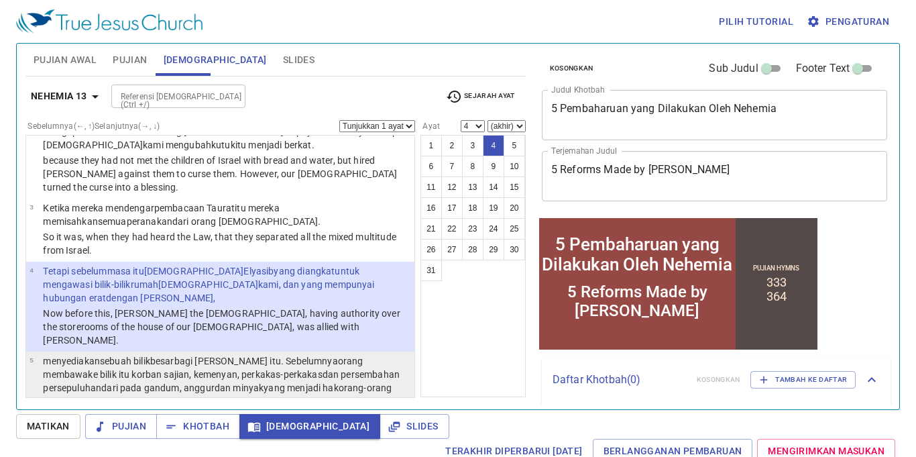
click at [354, 369] on wh3627 "dan persembahan persepuluhan dari pada gandum , anggur dan minyak yang menjadi …" at bounding box center [224, 394] width 363 height 51
select select "5"
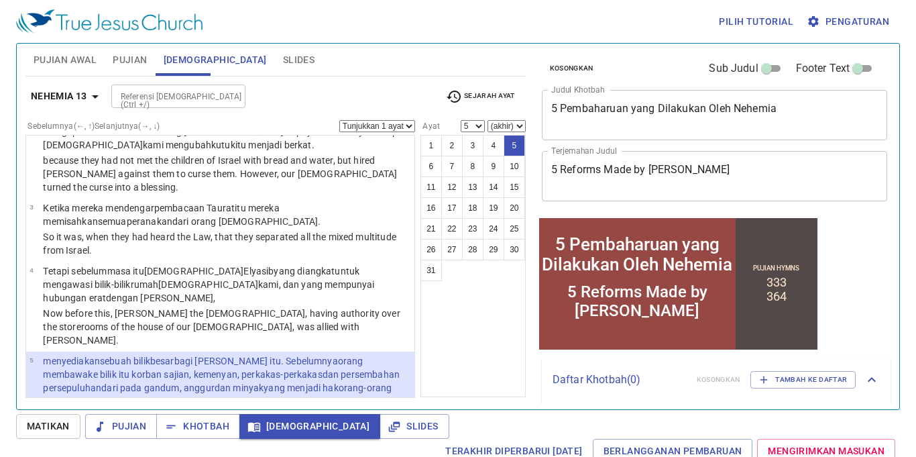
scroll to position [225, 0]
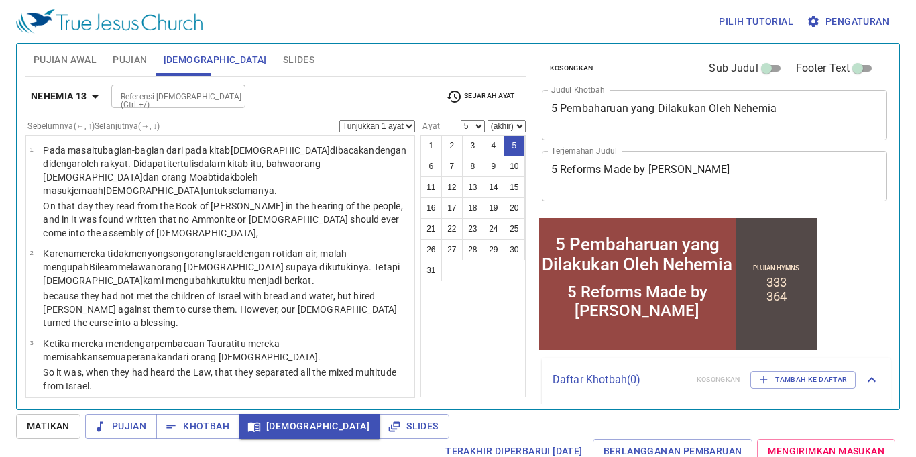
scroll to position [225, 0]
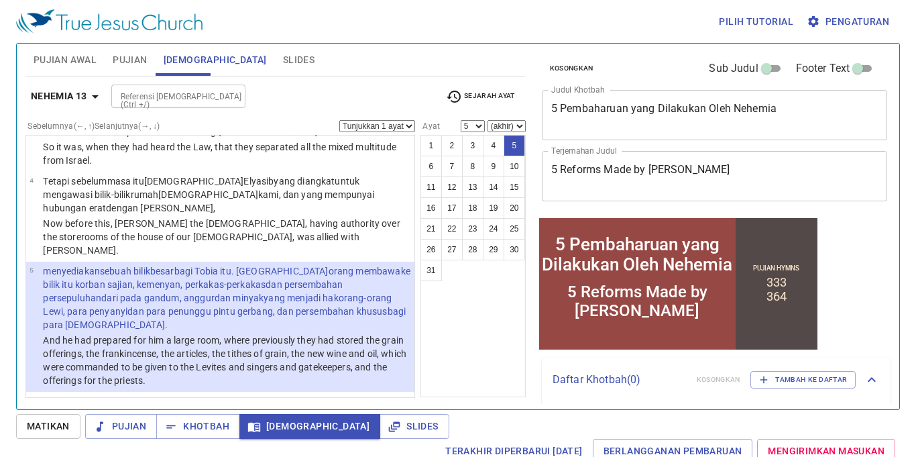
drag, startPoint x: 341, startPoint y: 344, endPoint x: 340, endPoint y: 334, distance: 10.2
click at [341, 395] on p "Ketika peristiwa itu terjadi aku tidak ada di Yerusalem , karena pada tahun ket…" at bounding box center [227, 422] width 368 height 54
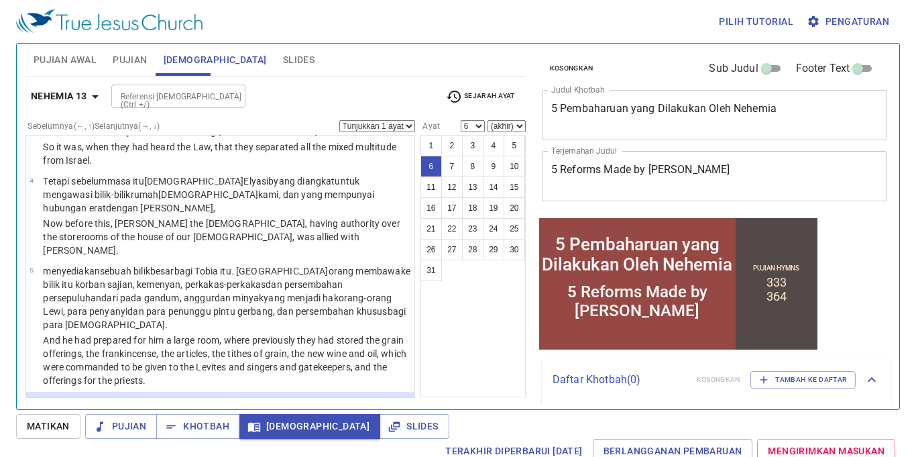
scroll to position [329, 0]
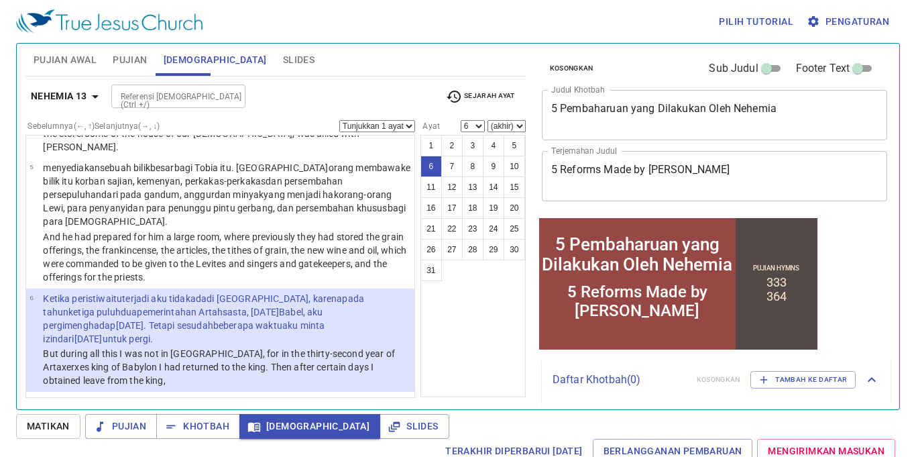
click at [437, 327] on div "1 2 3 4 5 6 7 8 9 10 11 12 13 14 15 16 17 18 19 20 21 22 23 24 25 26 27 28 29 3…" at bounding box center [473, 266] width 105 height 262
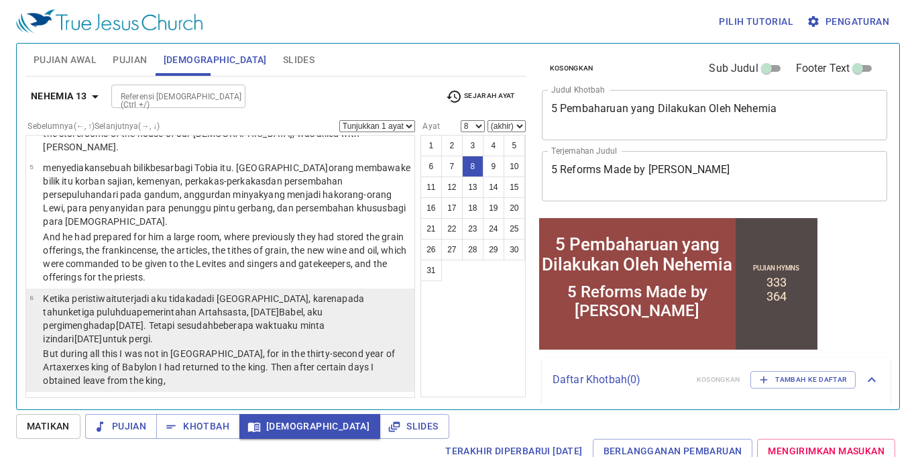
scroll to position [475, 0]
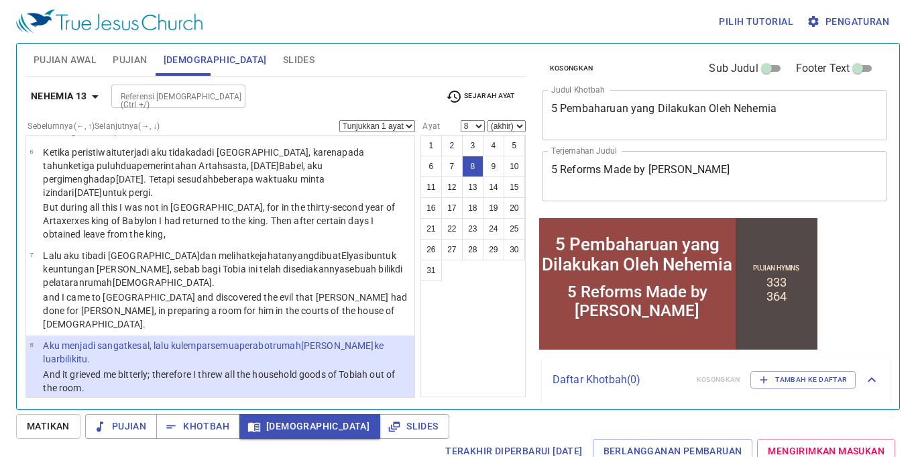
drag, startPoint x: 339, startPoint y: 429, endPoint x: 460, endPoint y: 390, distance: 126.9
click at [390, 421] on span "Slides" at bounding box center [414, 426] width 48 height 17
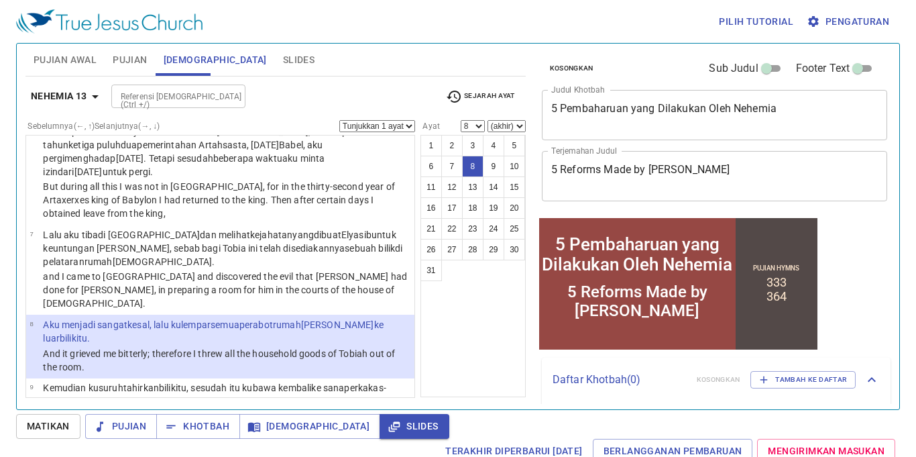
scroll to position [506, 0]
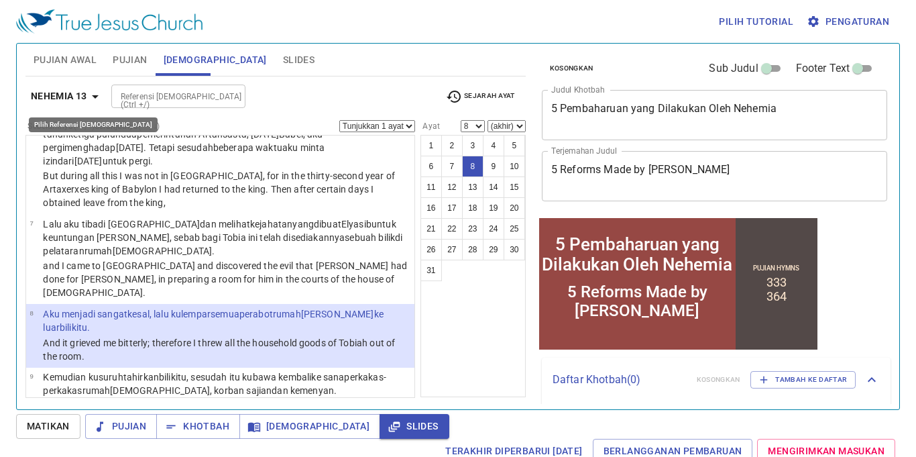
drag, startPoint x: 81, startPoint y: 99, endPoint x: 87, endPoint y: 95, distance: 7.6
click at [87, 95] on span "Nehemia 13" at bounding box center [67, 96] width 72 height 17
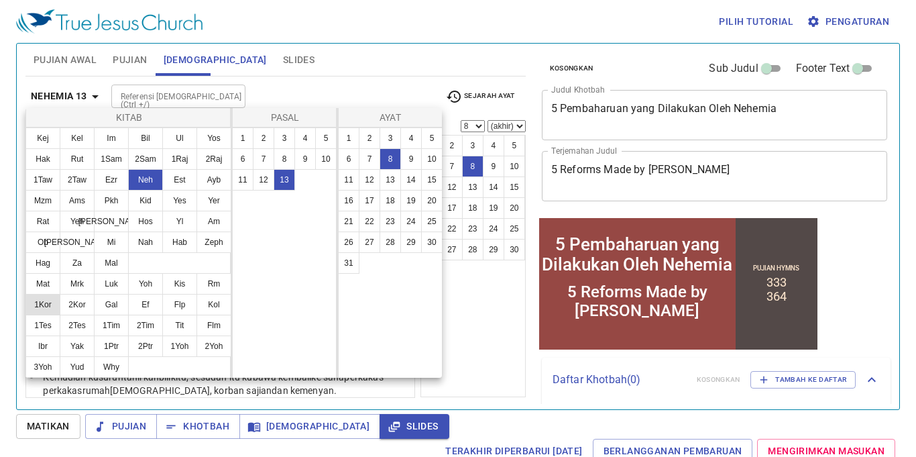
click at [47, 307] on button "1Kor" at bounding box center [42, 304] width 35 height 21
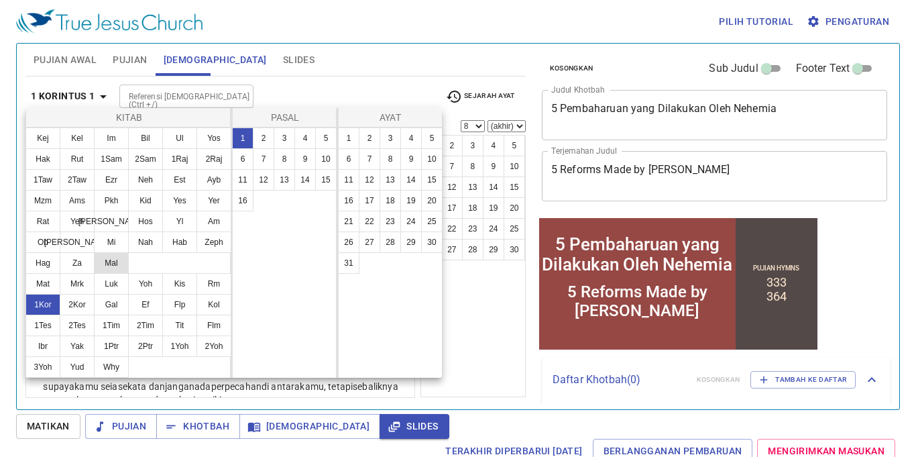
scroll to position [0, 0]
click at [246, 160] on button "6" at bounding box center [242, 158] width 21 height 21
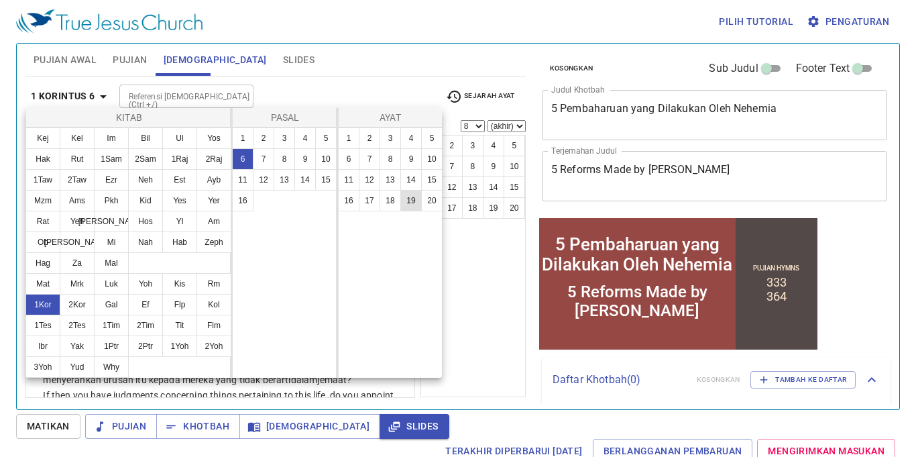
click at [415, 202] on button "19" at bounding box center [410, 200] width 21 height 21
select select "19"
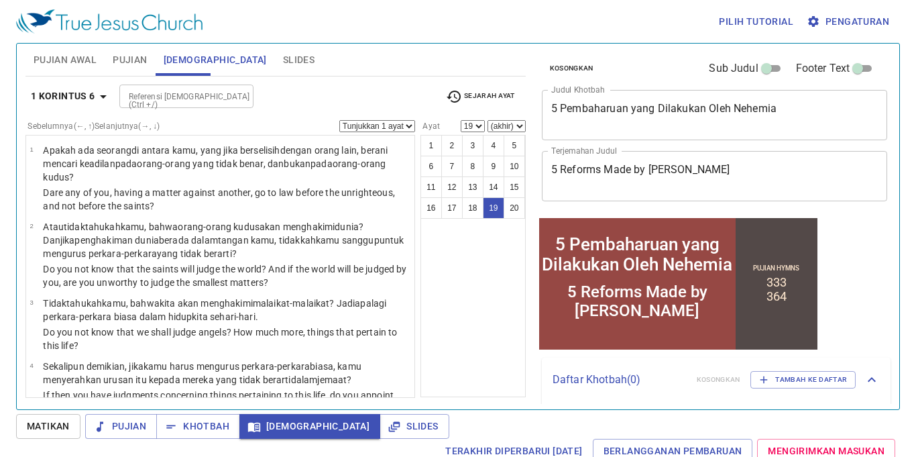
scroll to position [1091, 0]
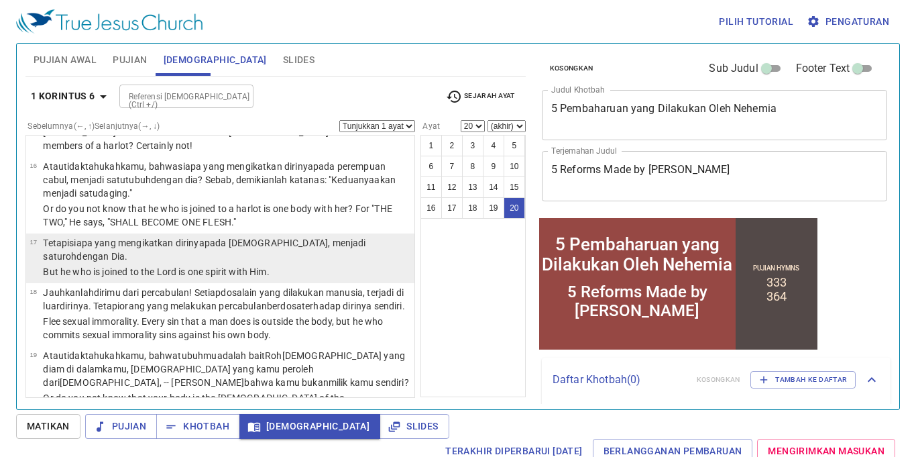
select select "19"
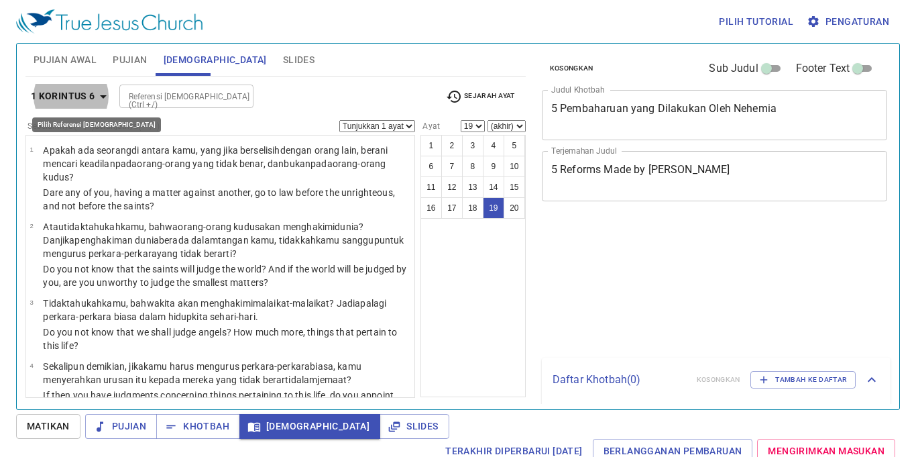
select select "19"
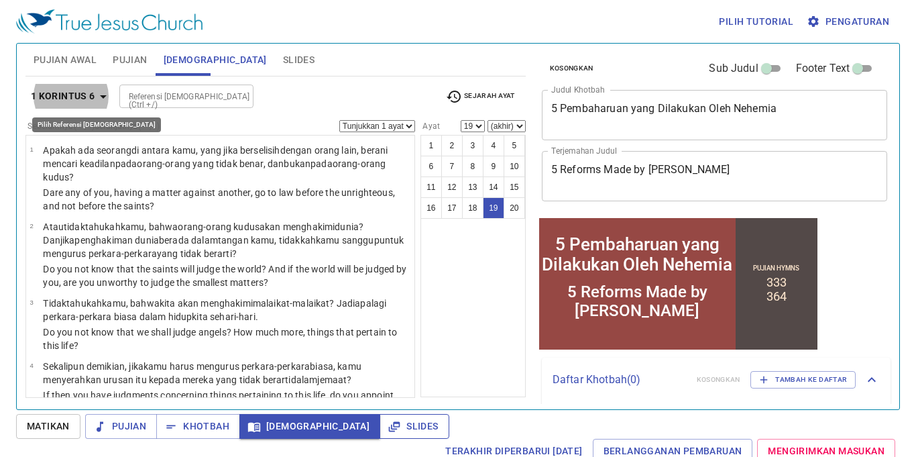
click at [390, 421] on span "Slides" at bounding box center [414, 426] width 48 height 17
click at [390, 428] on span "Slides" at bounding box center [414, 426] width 48 height 17
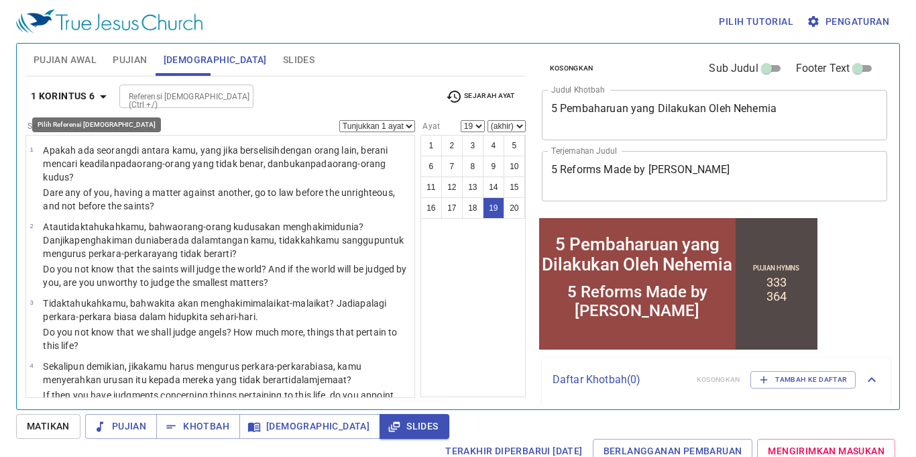
scroll to position [1091, 0]
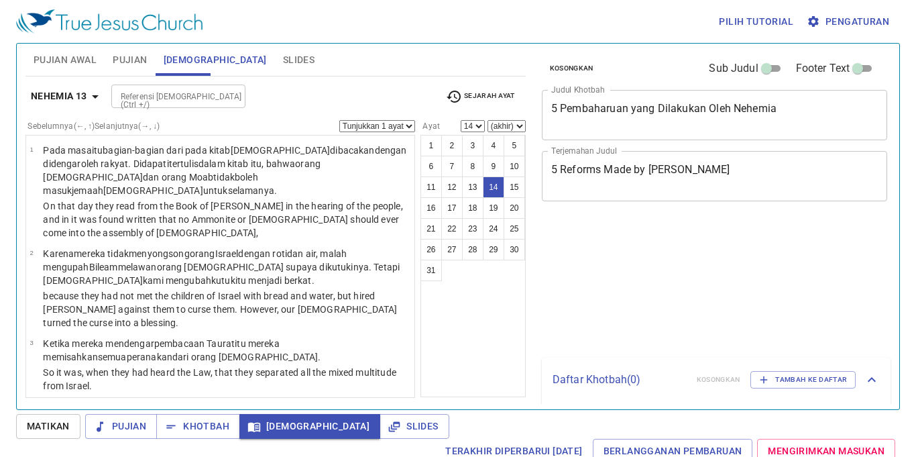
select select "14"
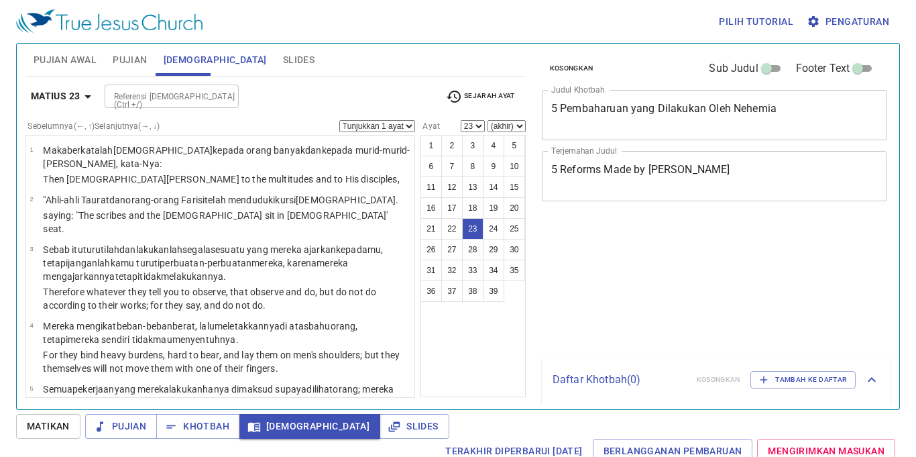
select select "23"
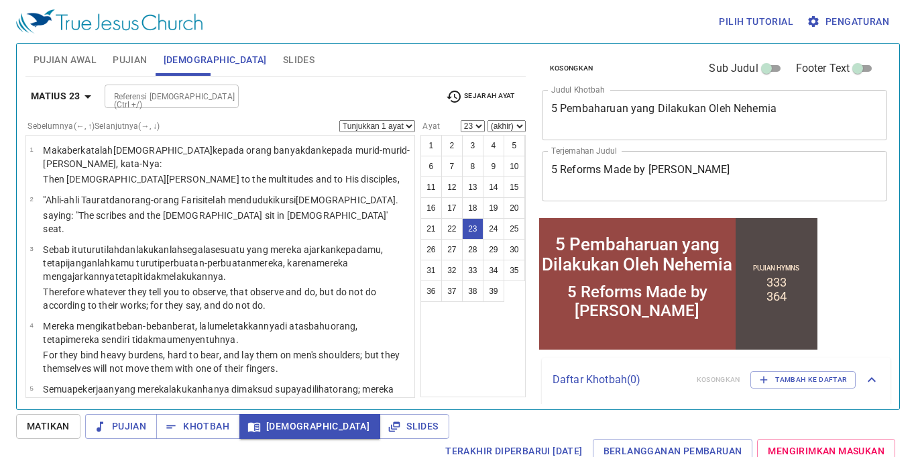
scroll to position [1220, 0]
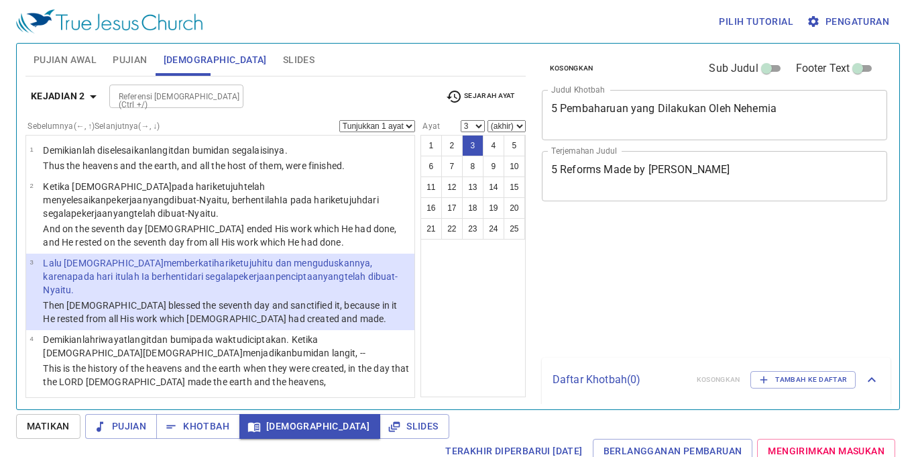
select select "3"
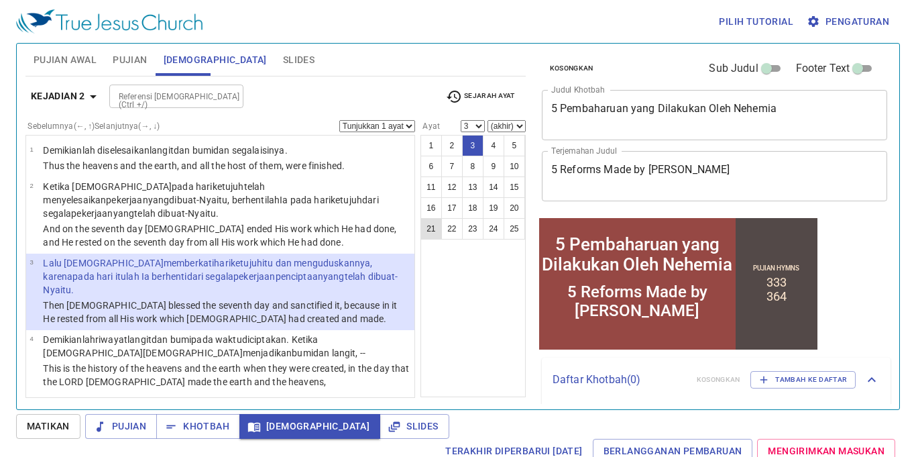
scroll to position [1, 0]
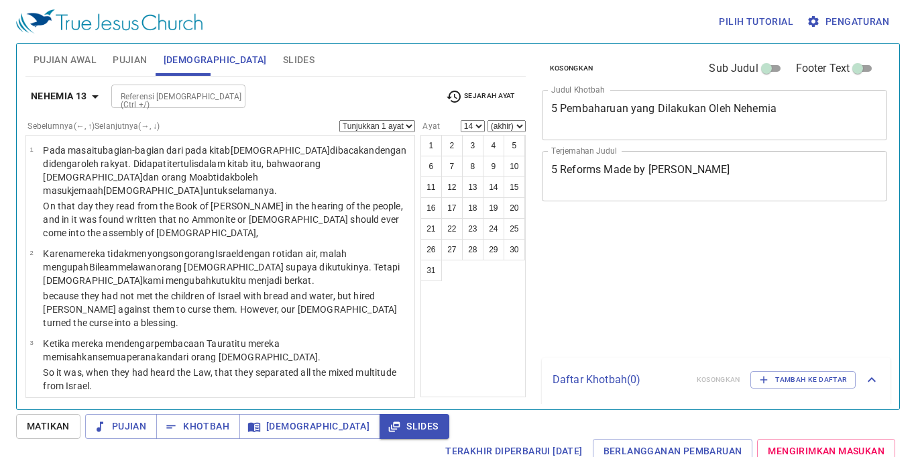
select select "14"
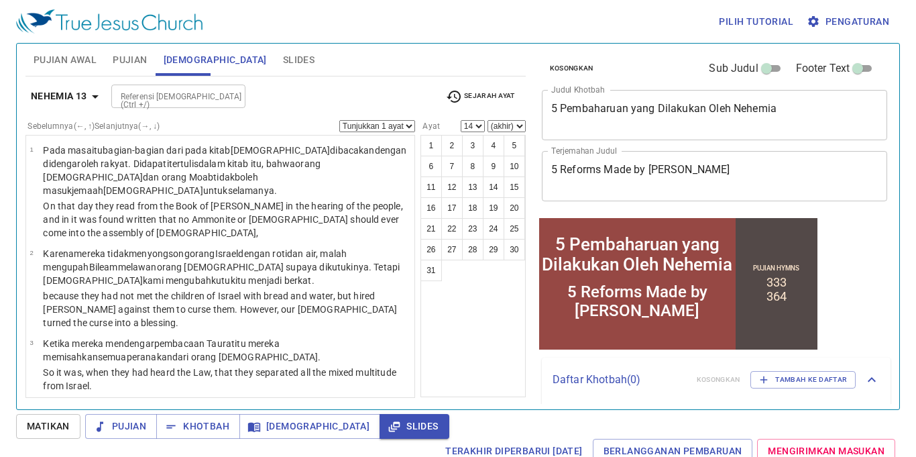
scroll to position [1909, 0]
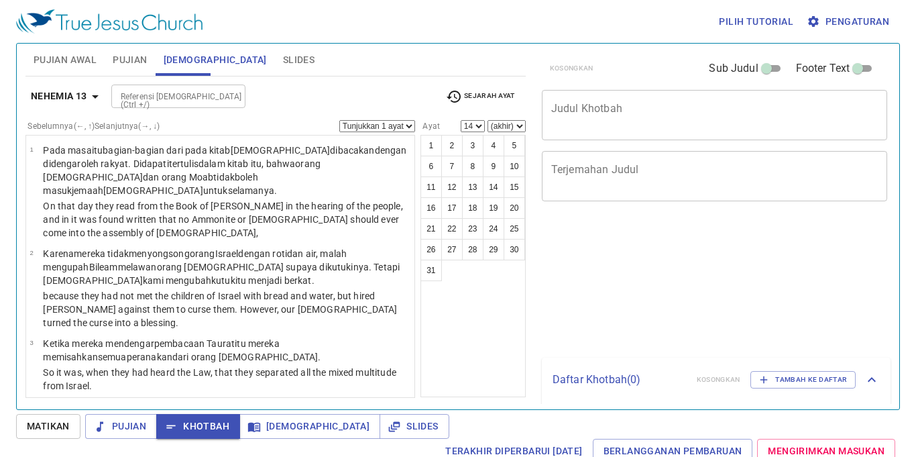
select select "14"
